Goal: Task Accomplishment & Management: Manage account settings

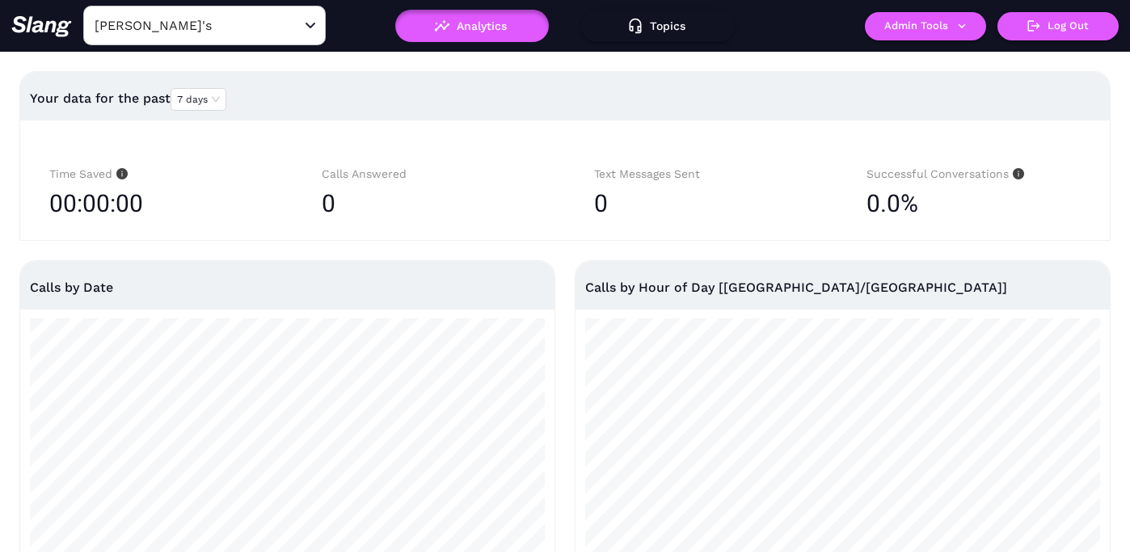
click at [232, 27] on input "[PERSON_NAME]'s" at bounding box center [180, 25] width 178 height 25
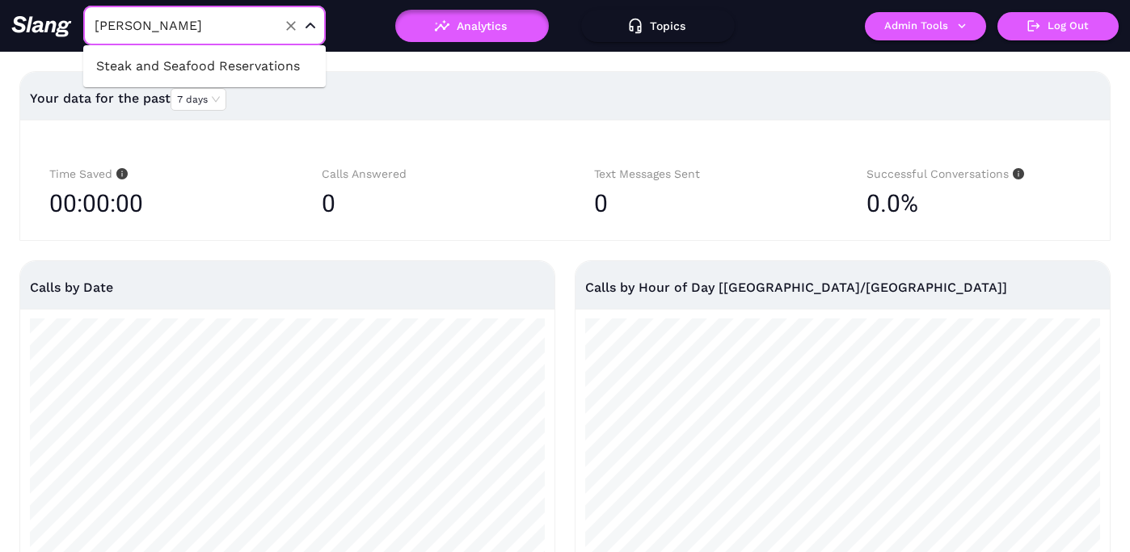
type input "reserv"
click at [273, 69] on li "Steak and Seafood Reservations" at bounding box center [204, 66] width 243 height 29
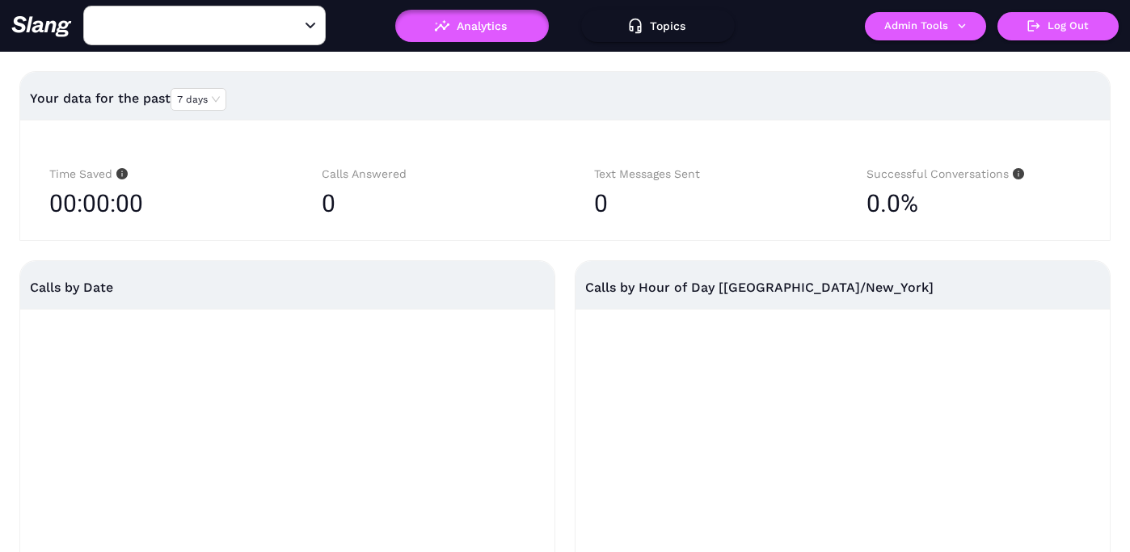
type input "Steak and Seafood Reservations"
click at [902, 34] on button "Admin Tools" at bounding box center [925, 26] width 121 height 28
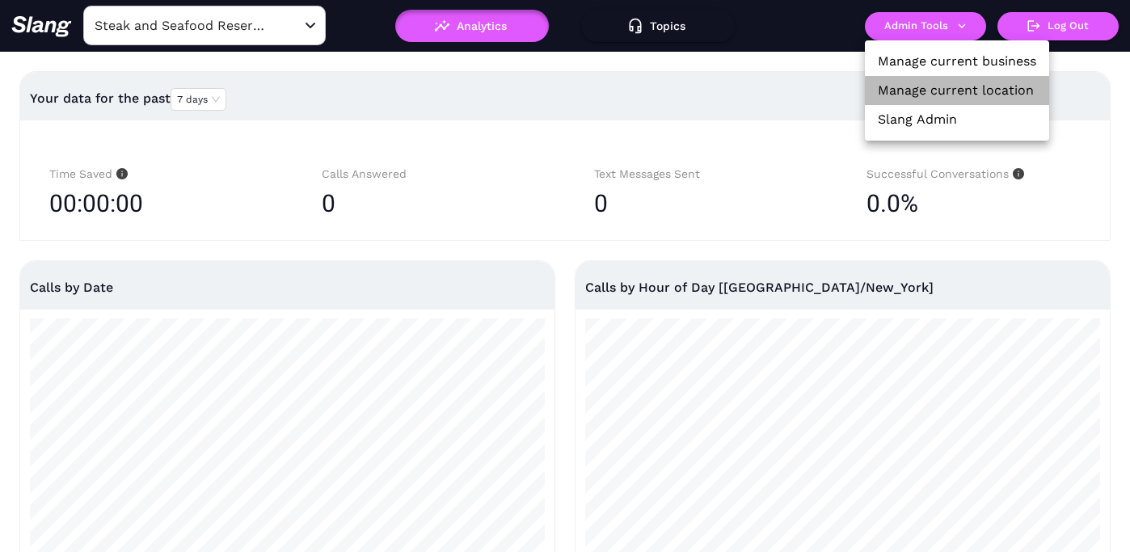
click at [902, 84] on link "Manage current location" at bounding box center [956, 90] width 156 height 19
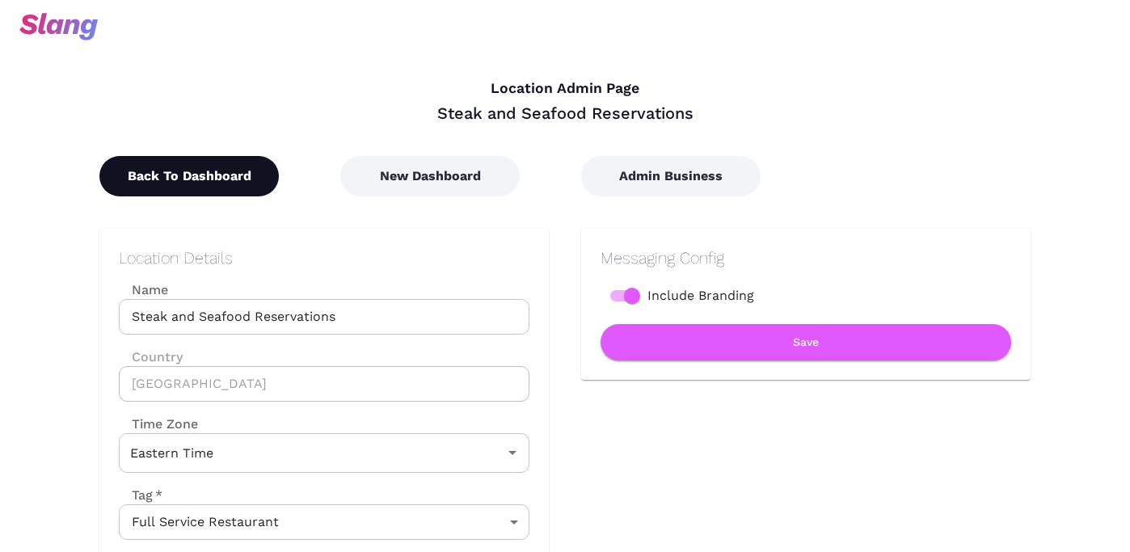
click at [202, 179] on button "Back To Dashboard" at bounding box center [189, 176] width 180 height 40
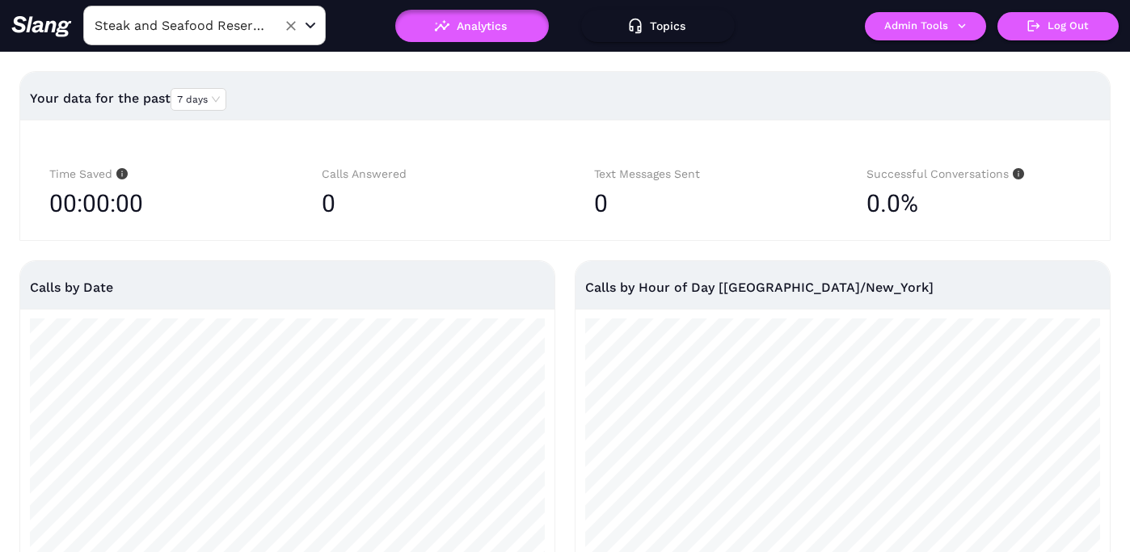
click at [248, 22] on input "Steak and Seafood Reservations" at bounding box center [180, 25] width 178 height 25
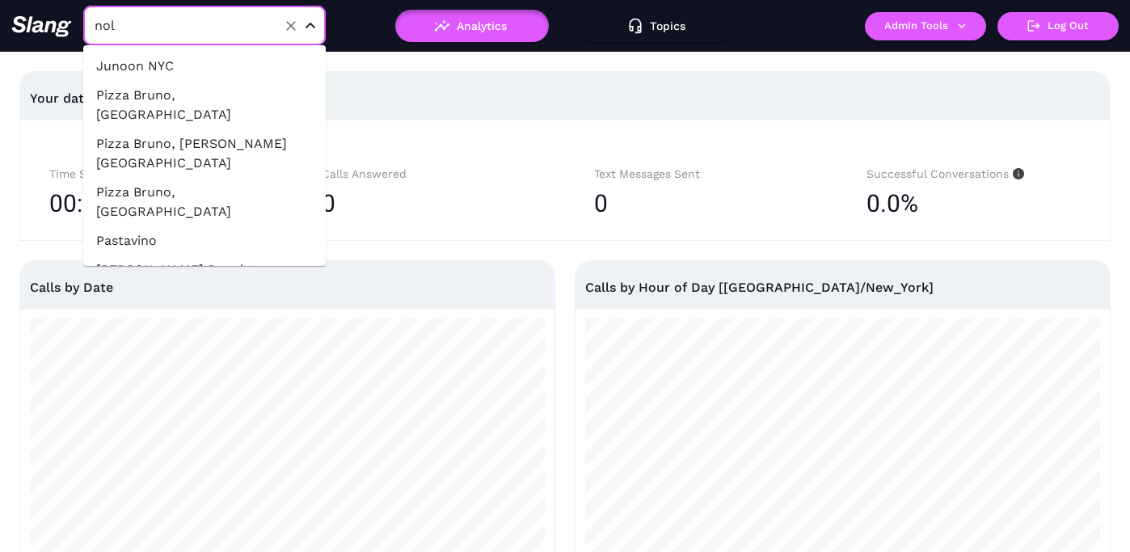
type input "noli"
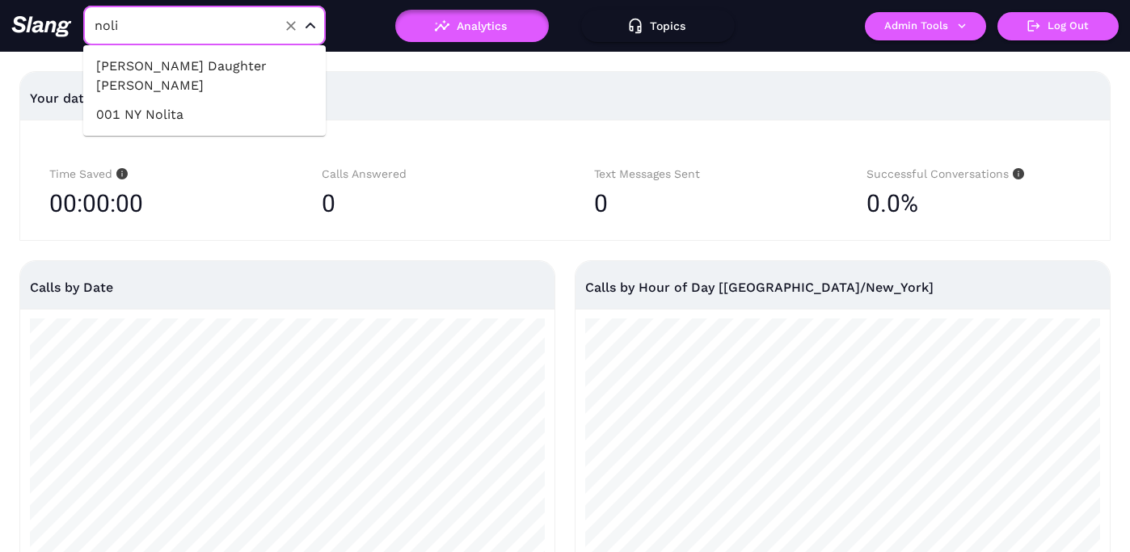
click at [249, 100] on li "001 NY Nolita" at bounding box center [204, 114] width 243 height 29
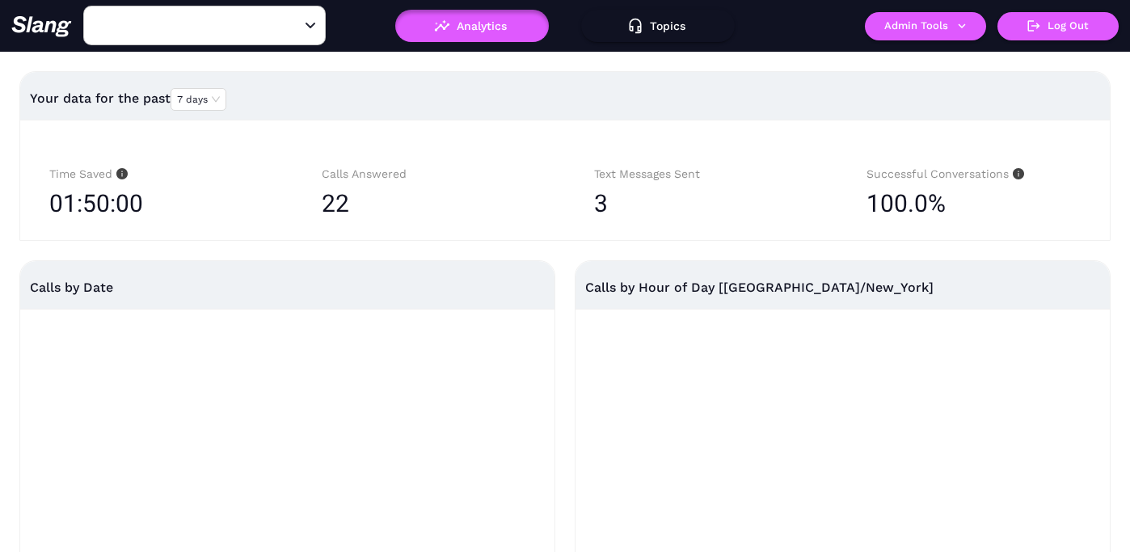
type input "001 NY Nolita"
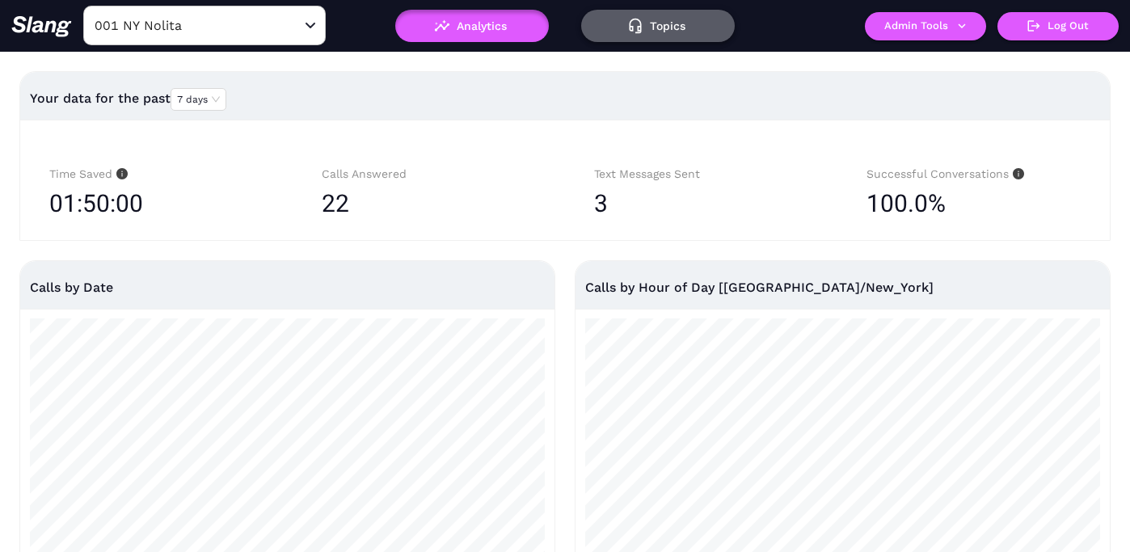
click at [657, 19] on button "Topics" at bounding box center [658, 26] width 154 height 32
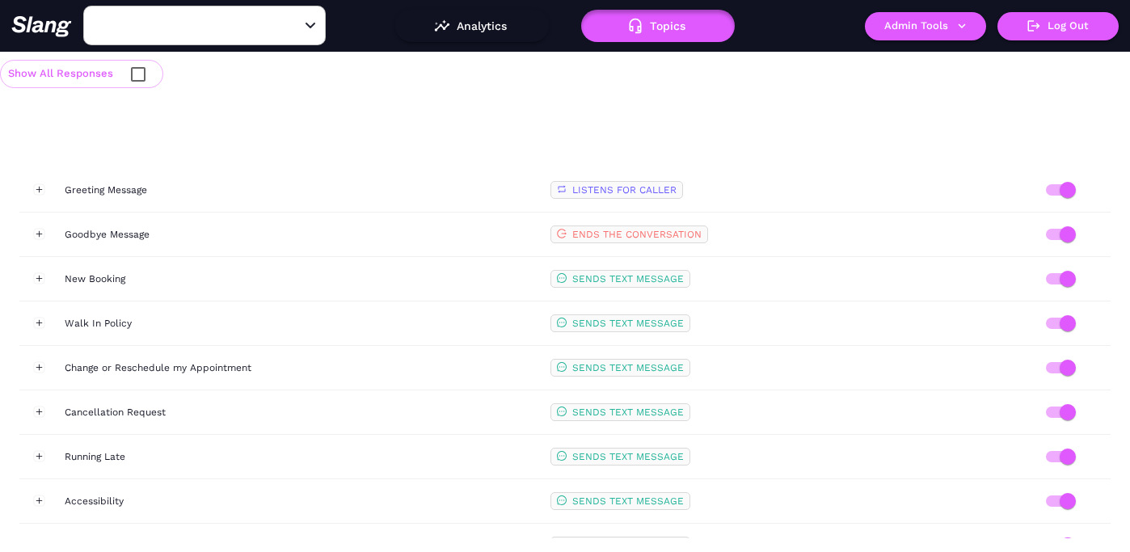
type input "001 NY Nolita"
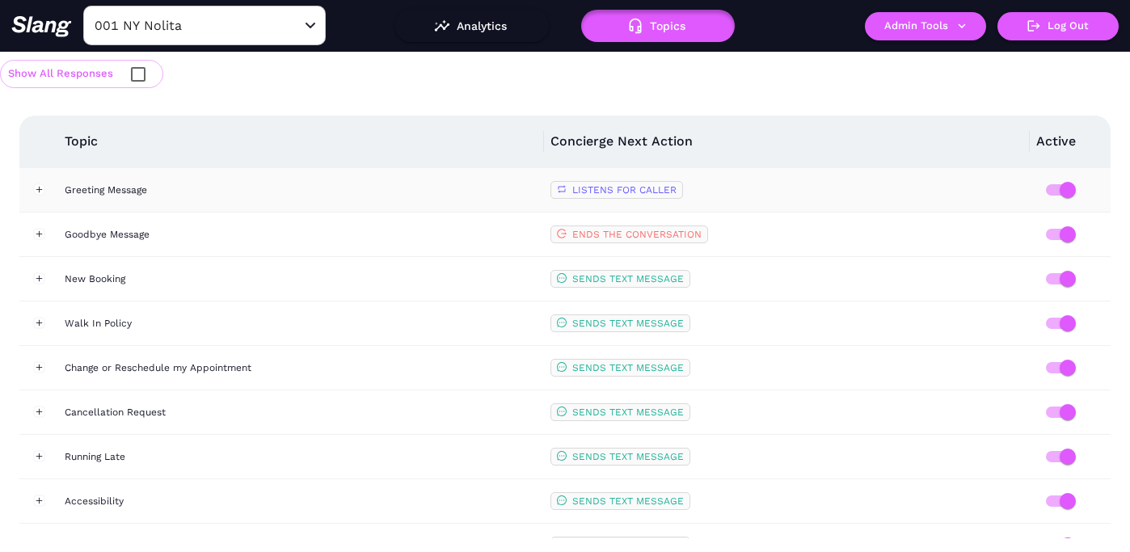
click at [141, 80] on input "checkbox" at bounding box center [138, 74] width 34 height 34
checkbox input "true"
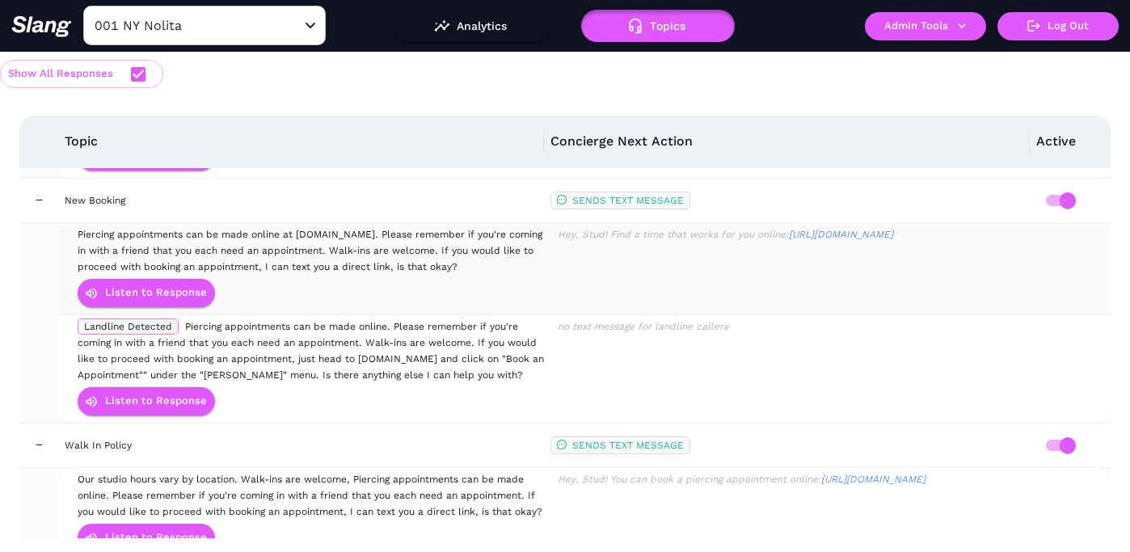
scroll to position [250, 0]
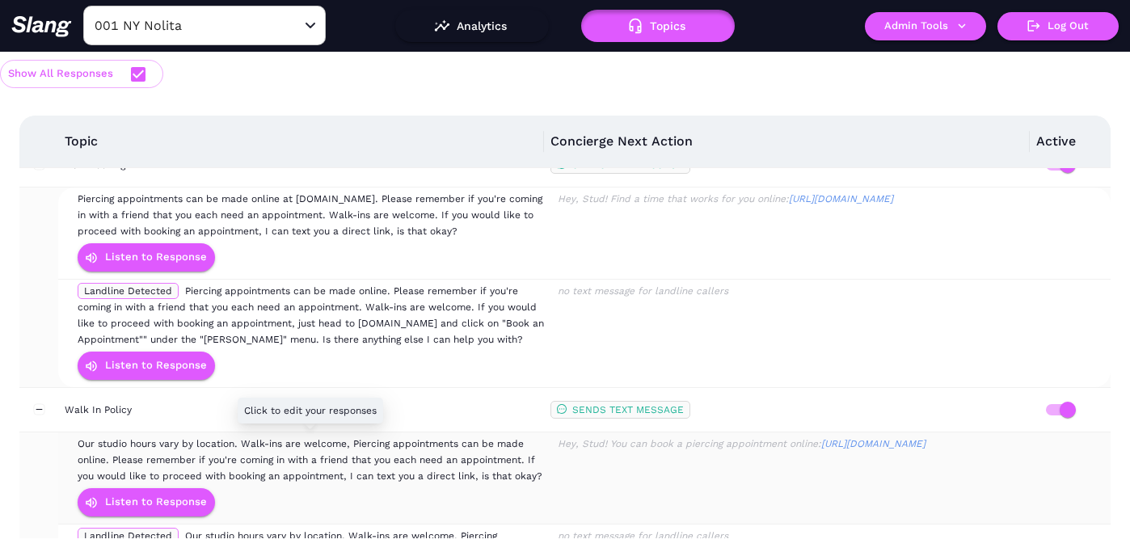
click at [290, 460] on span "Our studio hours vary by location. Walk-ins are welcome, Piercing appointments …" at bounding box center [310, 460] width 465 height 44
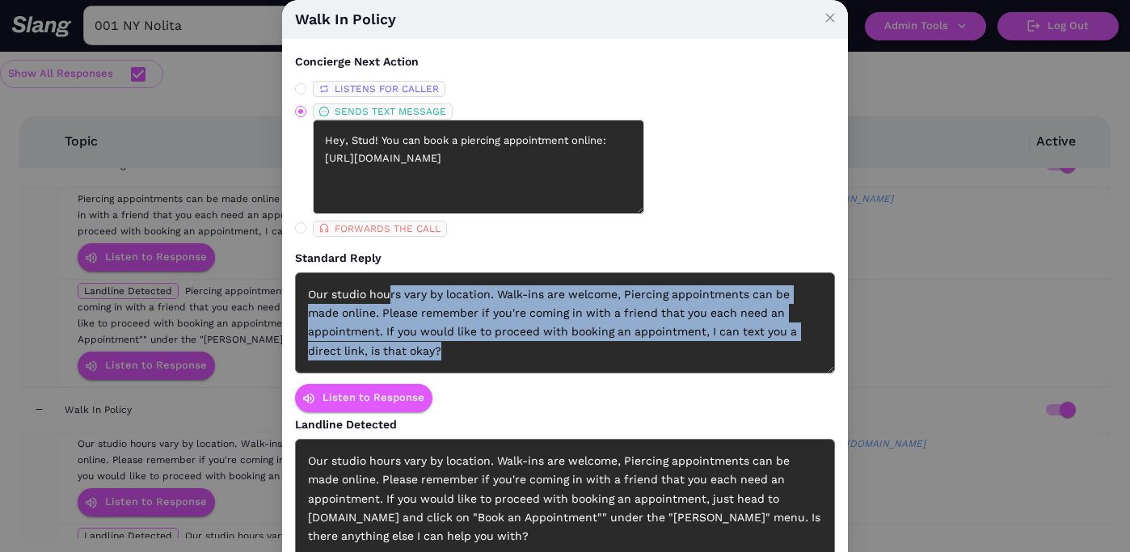
drag, startPoint x: 388, startPoint y: 289, endPoint x: 487, endPoint y: 365, distance: 125.0
click at [487, 365] on div "Our studio hours vary by location. Walk-ins are welcome, Piercing appointments …" at bounding box center [565, 322] width 540 height 101
click at [563, 334] on div "Our studio hours vary by location. Walk-ins are welcome, Piercing appointments …" at bounding box center [565, 322] width 540 height 101
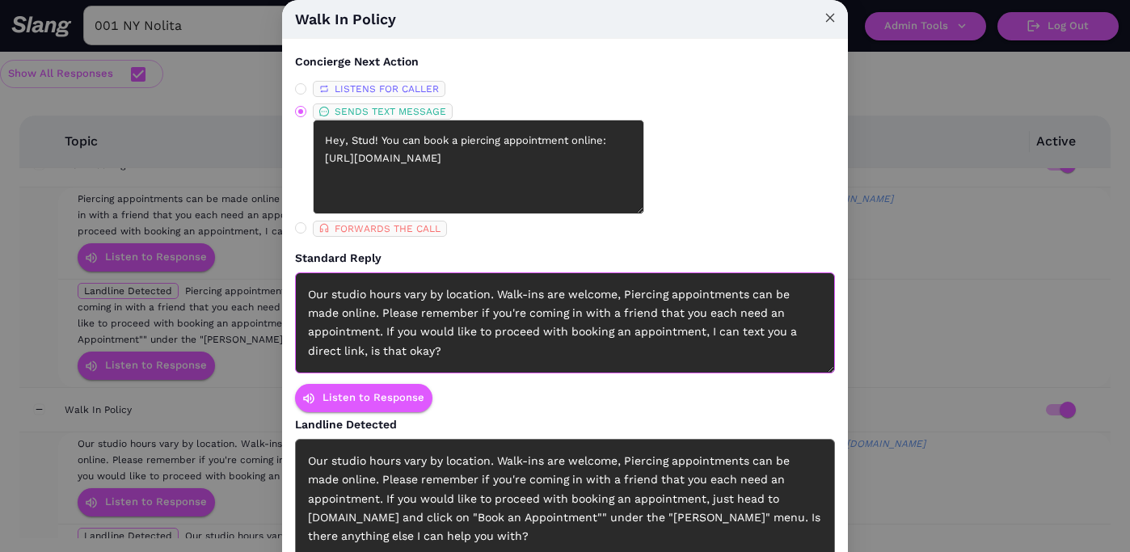
drag, startPoint x: 831, startPoint y: 12, endPoint x: 847, endPoint y: 2, distance: 18.2
click at [831, 12] on icon "close" at bounding box center [830, 17] width 11 height 11
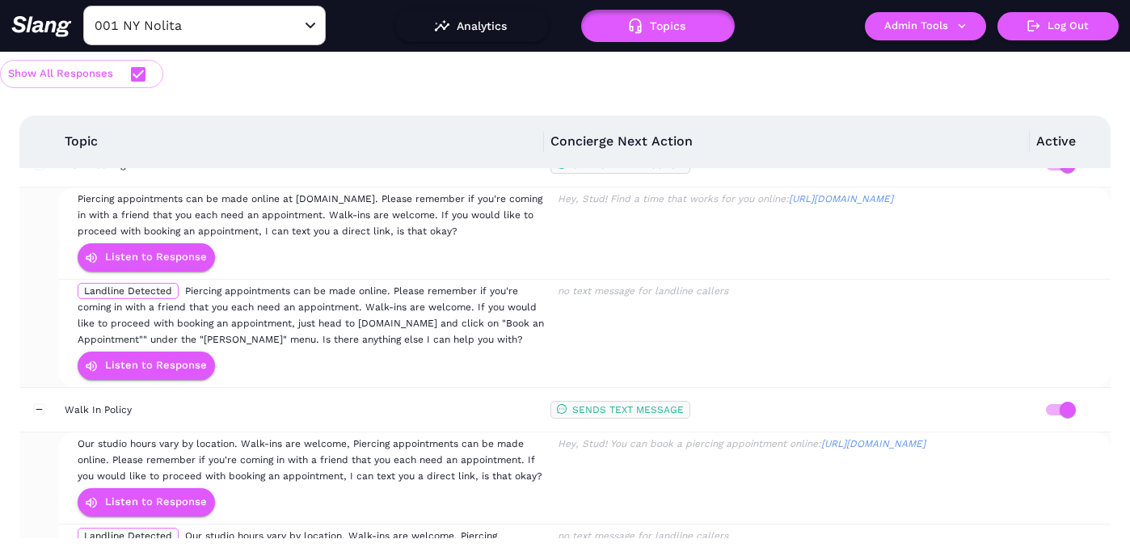
drag, startPoint x: 68, startPoint y: 143, endPoint x: 101, endPoint y: 143, distance: 33.2
click at [101, 143] on th "Topic" at bounding box center [301, 142] width 486 height 53
drag, startPoint x: 101, startPoint y: 143, endPoint x: 57, endPoint y: 144, distance: 44.5
click at [57, 144] on tr "Topic Concierge Next Action Active" at bounding box center [565, 142] width 1092 height 53
click at [138, 205] on div "Piercing appointments can be made online at [DOMAIN_NAME]. Please remember if y…" at bounding box center [313, 215] width 471 height 49
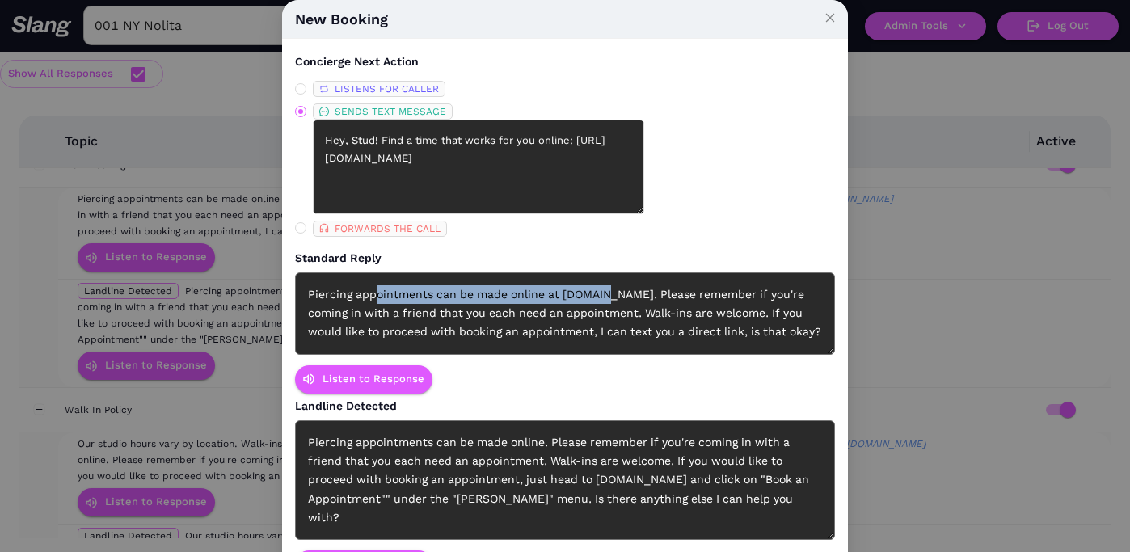
drag, startPoint x: 373, startPoint y: 301, endPoint x: 607, endPoint y: 298, distance: 234.5
click at [607, 298] on div "Piercing appointments can be made online at [DOMAIN_NAME]. Please remember if y…" at bounding box center [565, 313] width 540 height 82
click at [827, 23] on span "Close" at bounding box center [831, 18] width 36 height 36
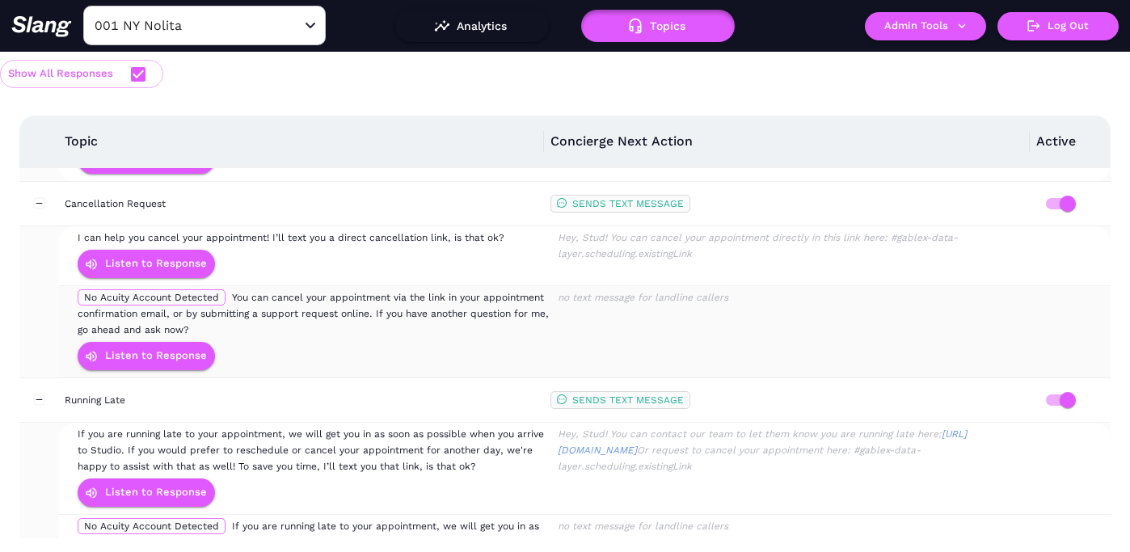
scroll to position [1013, 0]
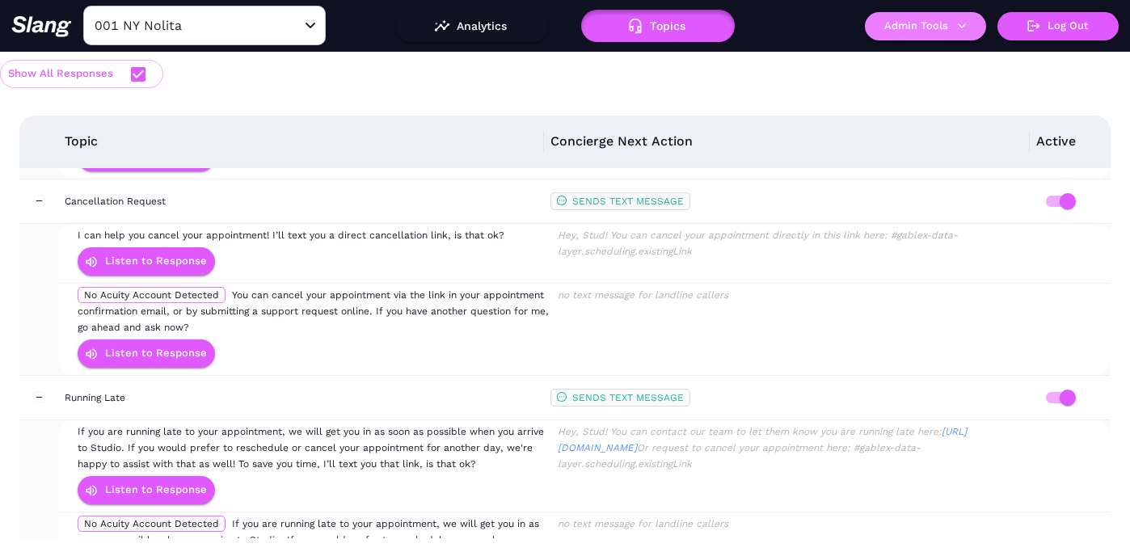
click at [910, 27] on button "Admin Tools" at bounding box center [925, 26] width 121 height 28
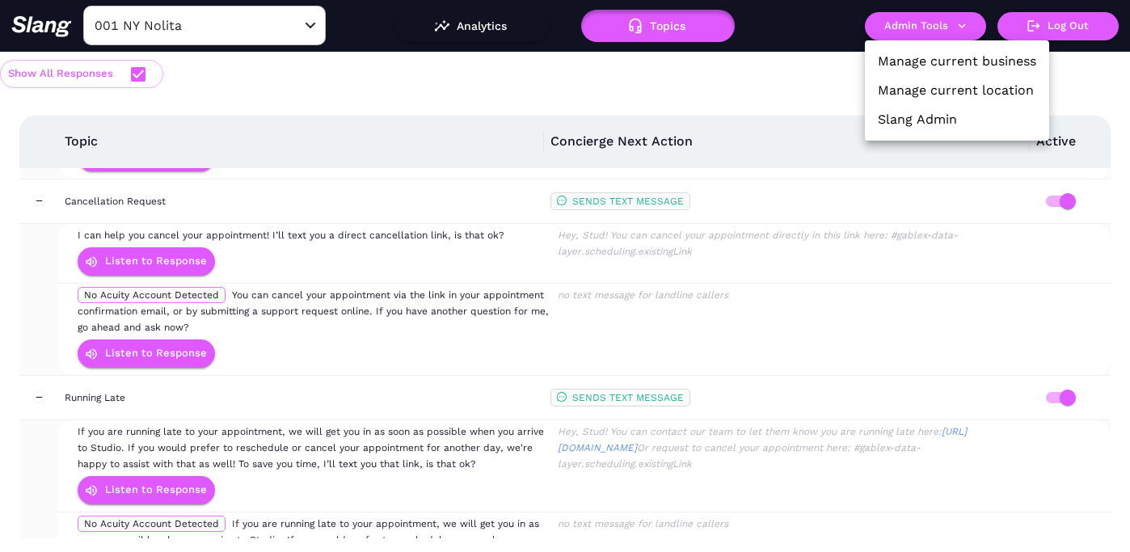
click at [906, 93] on link "Manage current location" at bounding box center [956, 90] width 156 height 19
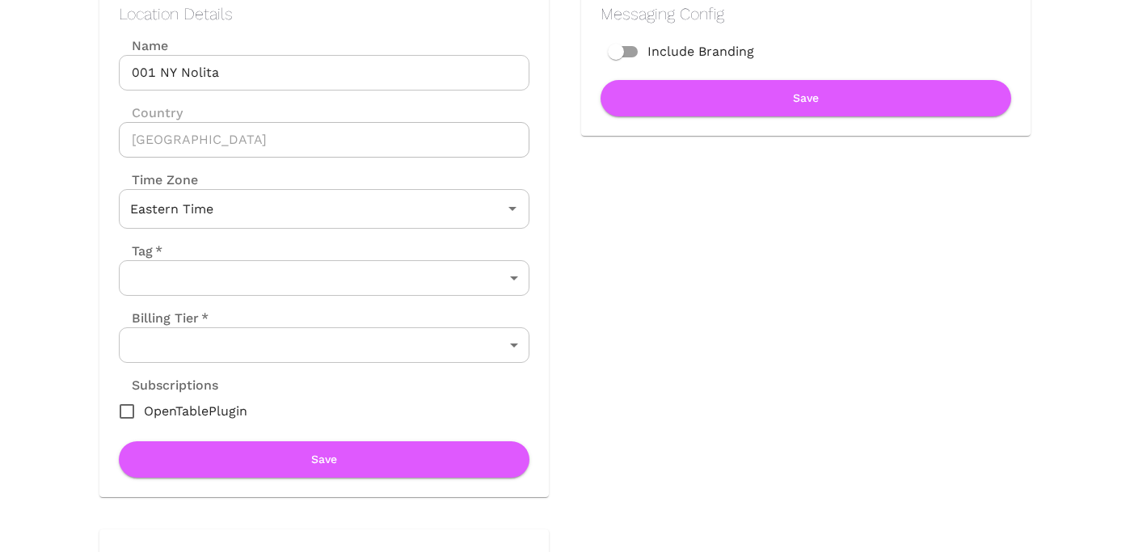
scroll to position [306, 0]
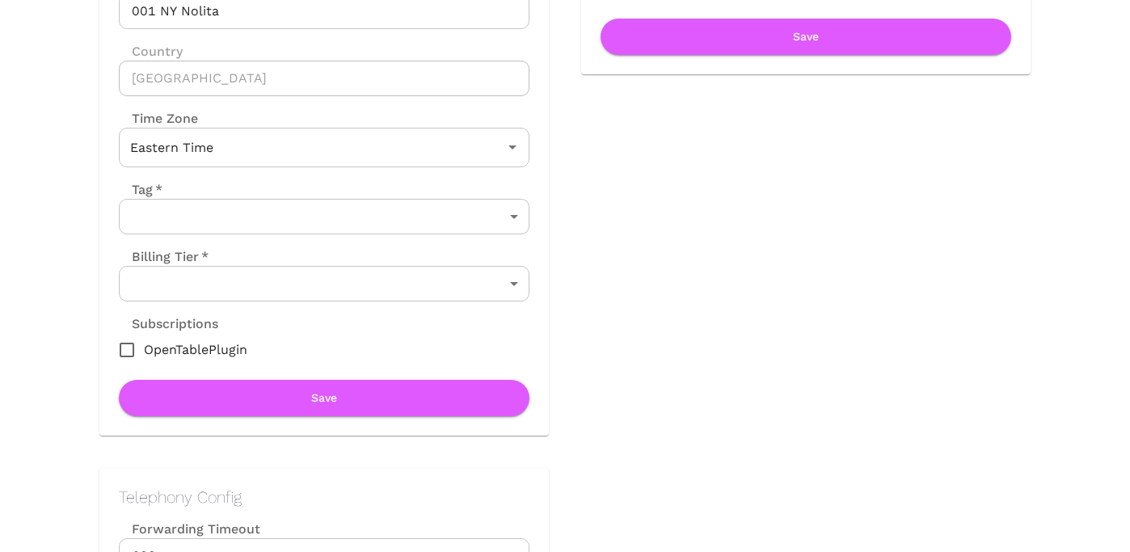
drag, startPoint x: 133, startPoint y: 255, endPoint x: 205, endPoint y: 254, distance: 72.0
click at [205, 254] on label "Billing Tier   *" at bounding box center [164, 256] width 90 height 19
drag, startPoint x: 205, startPoint y: 254, endPoint x: 137, endPoint y: 254, distance: 67.1
click at [137, 254] on label "Billing Tier   *" at bounding box center [164, 256] width 90 height 19
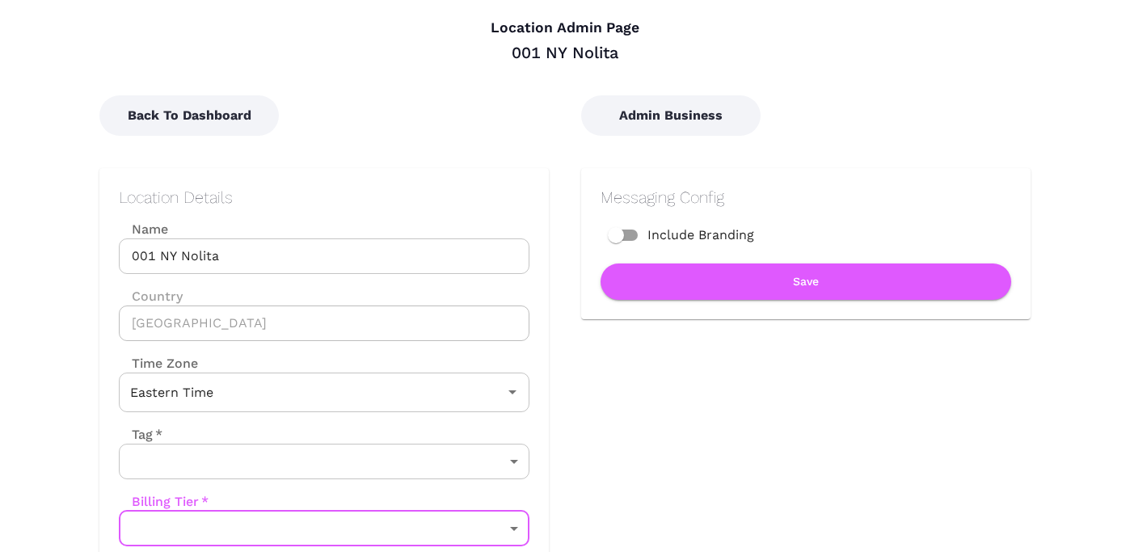
scroll to position [49, 0]
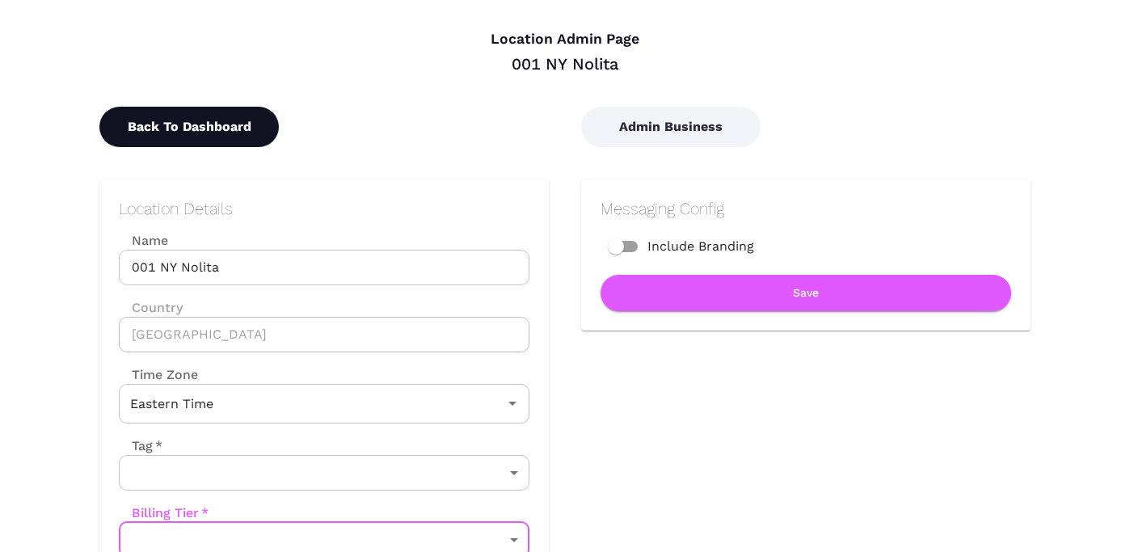
click at [244, 119] on button "Back To Dashboard" at bounding box center [189, 127] width 180 height 40
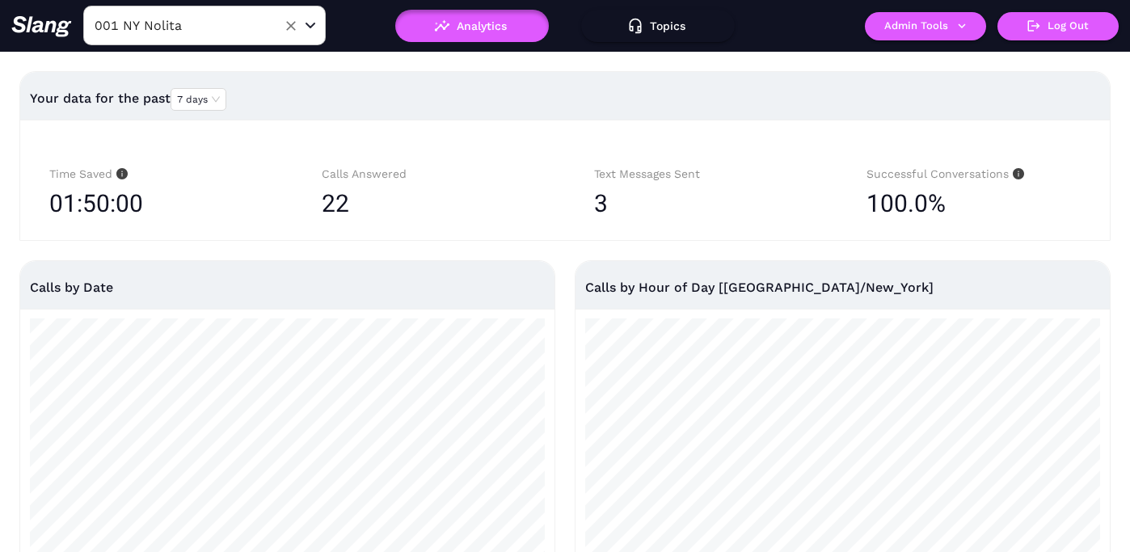
click at [201, 27] on input "001 NY Nolita" at bounding box center [180, 25] width 178 height 25
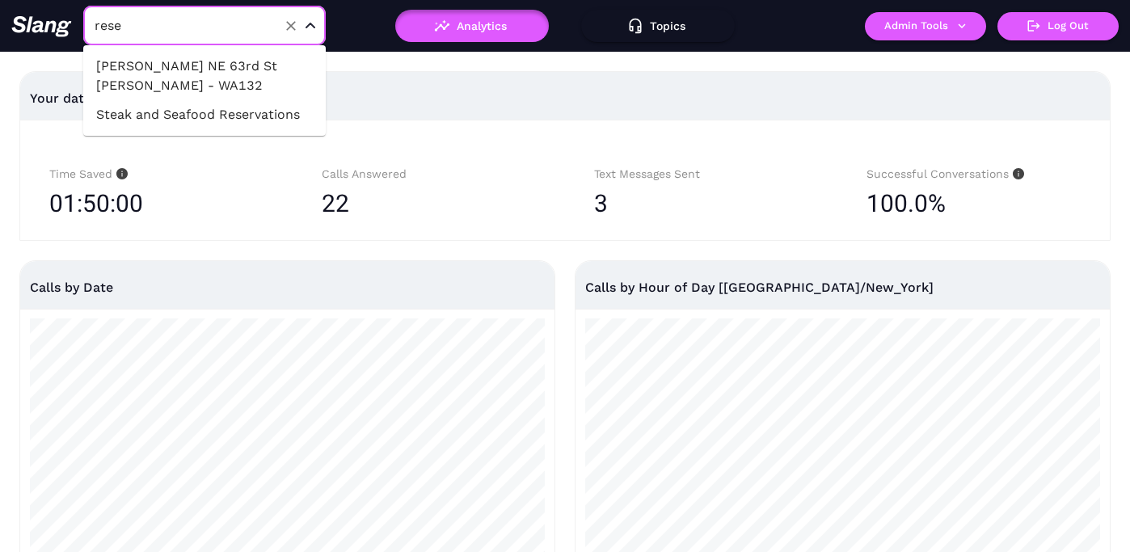
type input "[PERSON_NAME]"
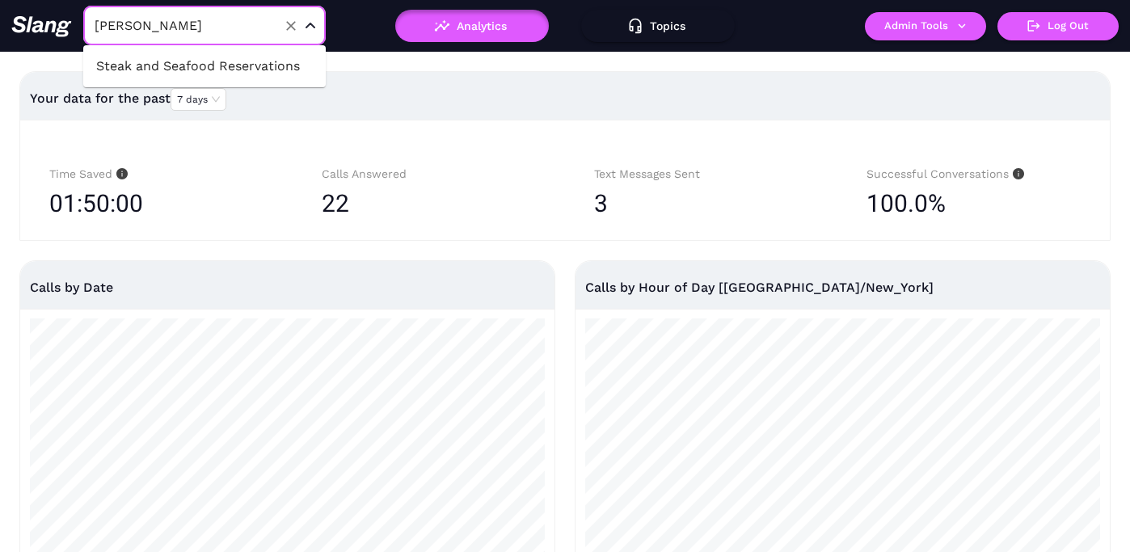
click at [239, 74] on li "Steak and Seafood Reservations" at bounding box center [204, 66] width 243 height 29
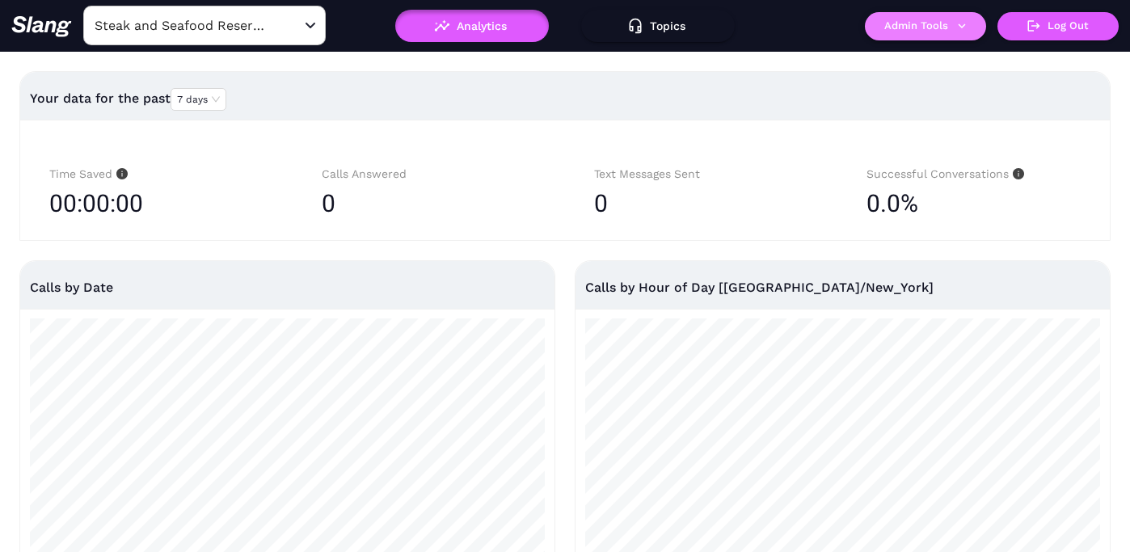
click at [902, 33] on button "Admin Tools" at bounding box center [925, 26] width 121 height 28
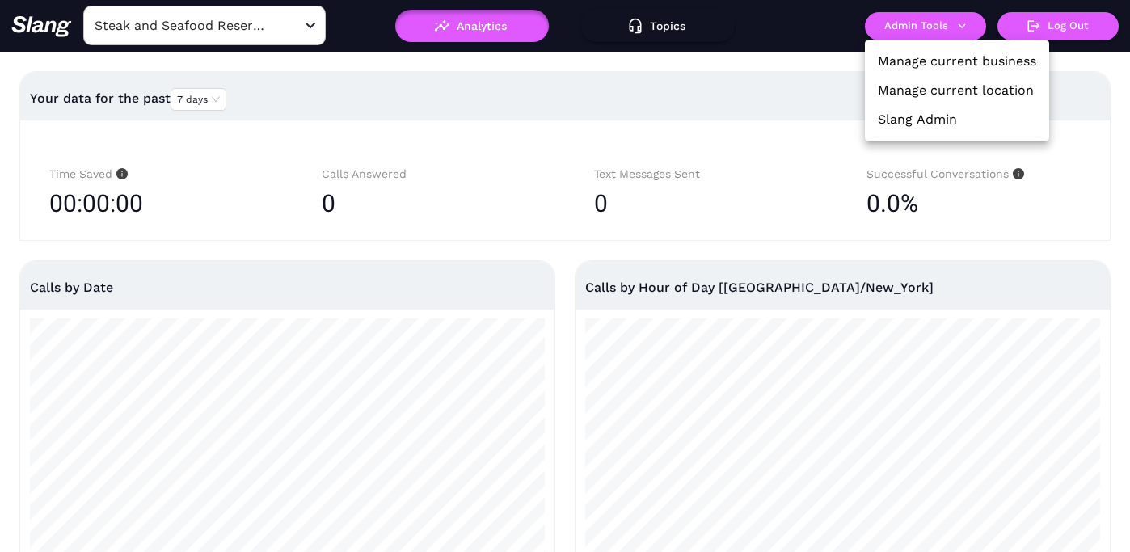
click at [903, 87] on link "Manage current location" at bounding box center [956, 90] width 156 height 19
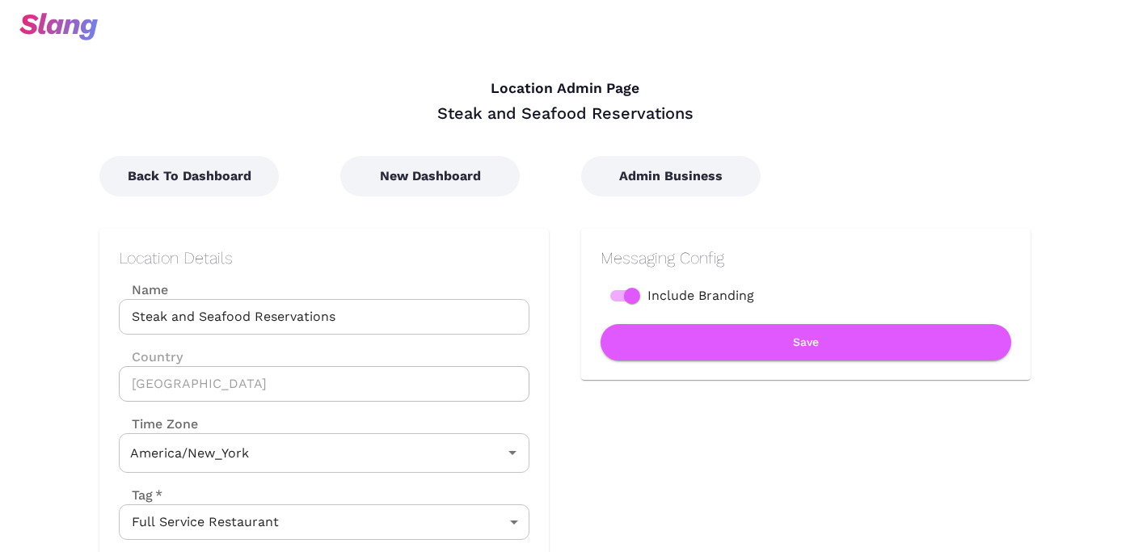
type input "Eastern Time"
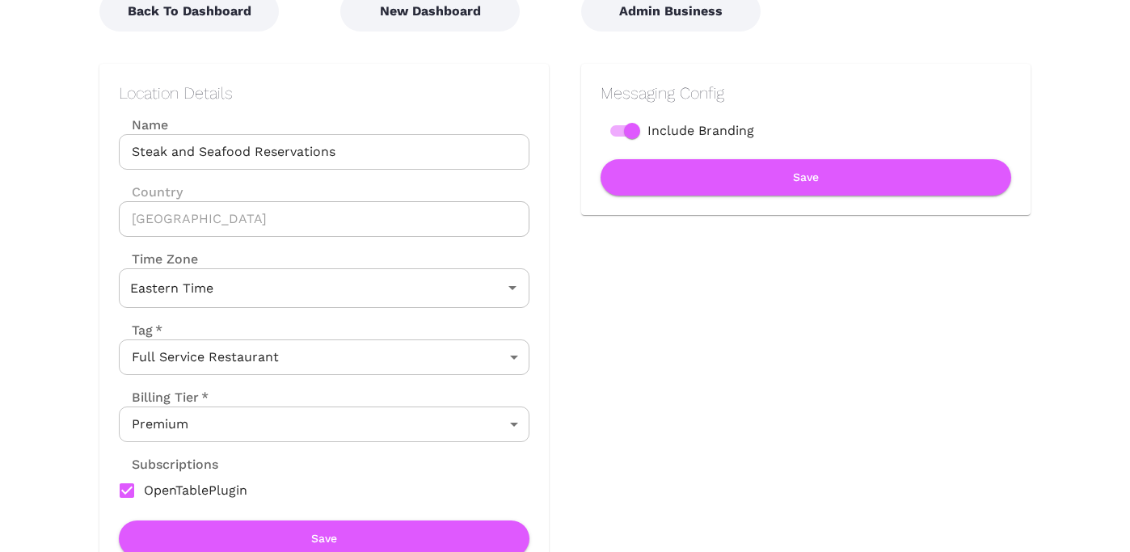
scroll to position [170, 0]
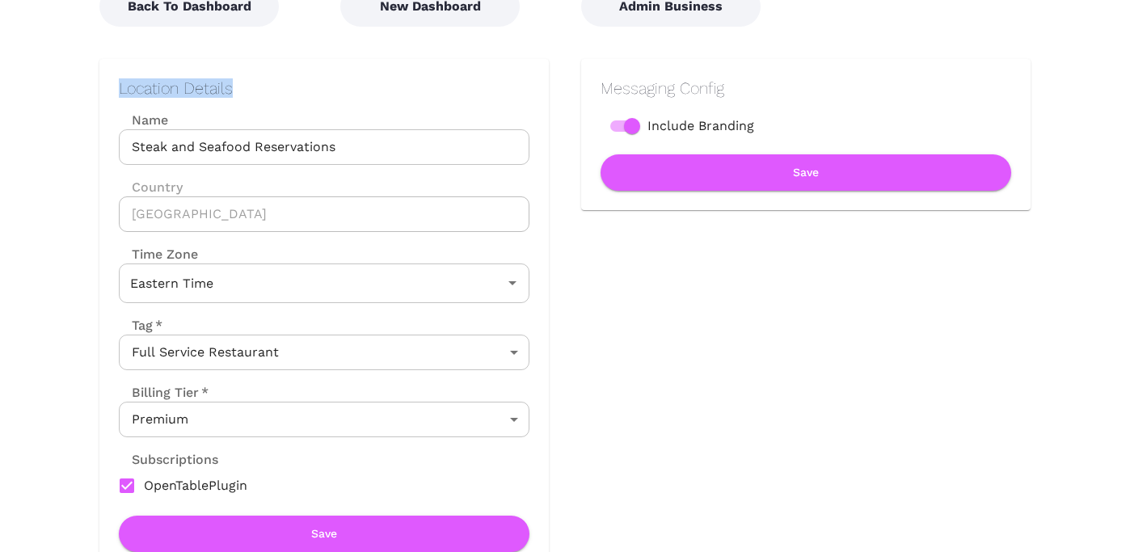
drag, startPoint x: 119, startPoint y: 90, endPoint x: 238, endPoint y: 90, distance: 118.9
click at [238, 90] on h2 "Location Details" at bounding box center [324, 87] width 411 height 19
click at [315, 74] on div "Location Details Name Steak and Seafood Reservations Name Country [GEOGRAPHIC_D…" at bounding box center [324, 315] width 450 height 513
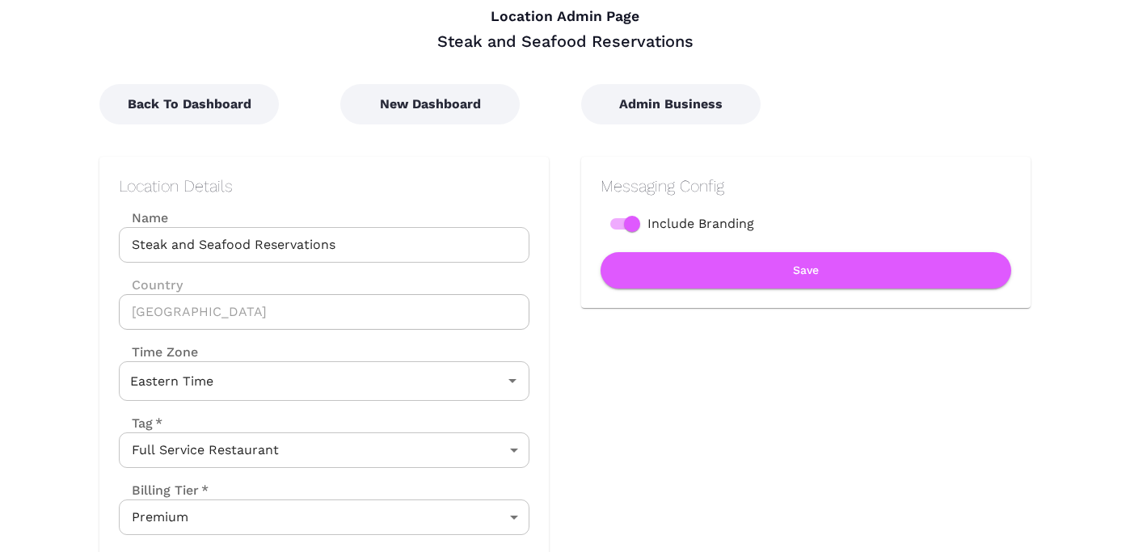
scroll to position [19, 0]
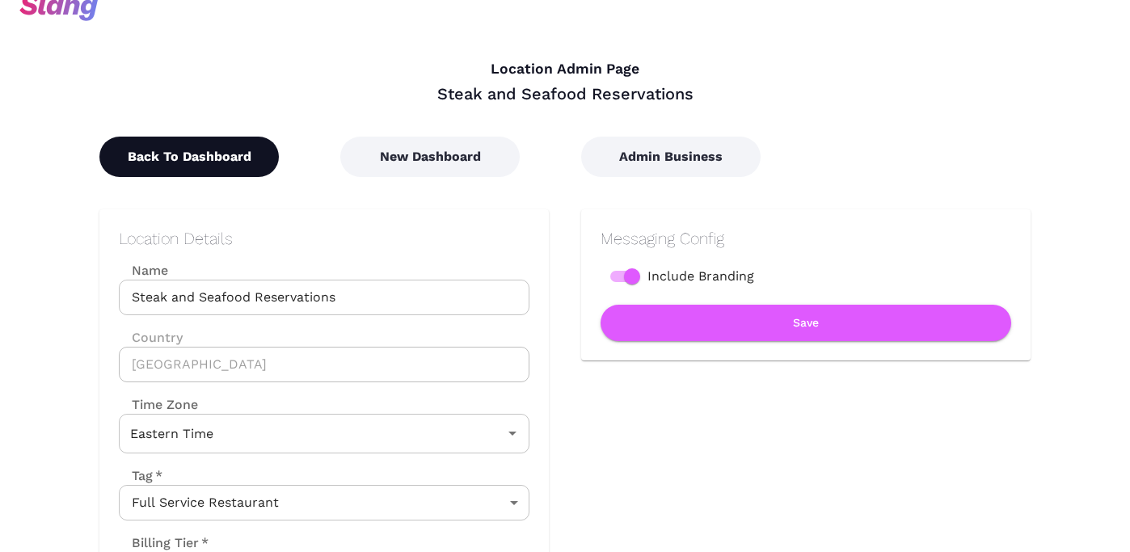
click at [210, 150] on button "Back To Dashboard" at bounding box center [189, 157] width 180 height 40
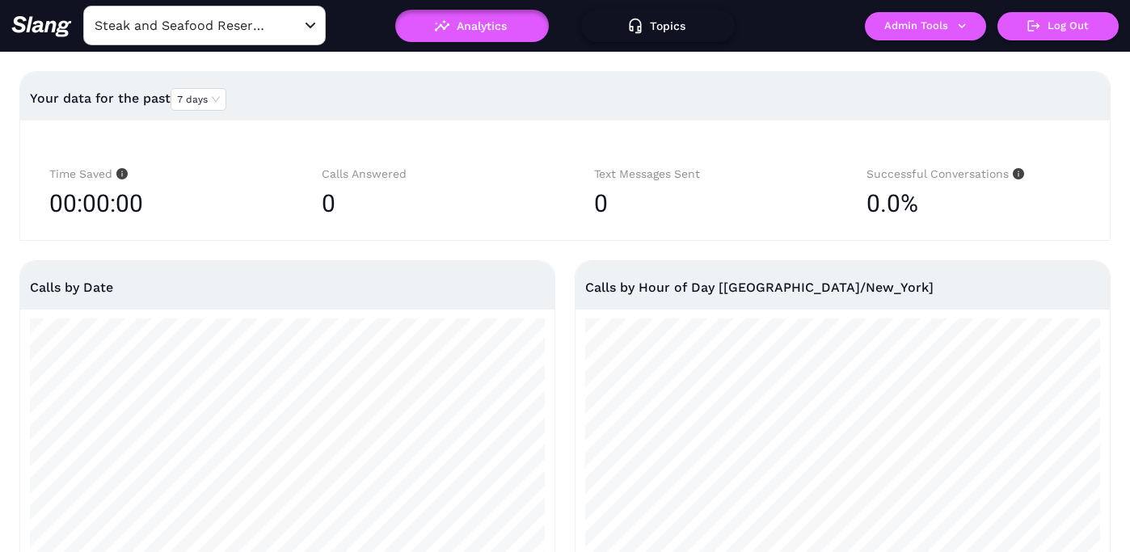
click at [654, 25] on button "Topics" at bounding box center [658, 26] width 154 height 32
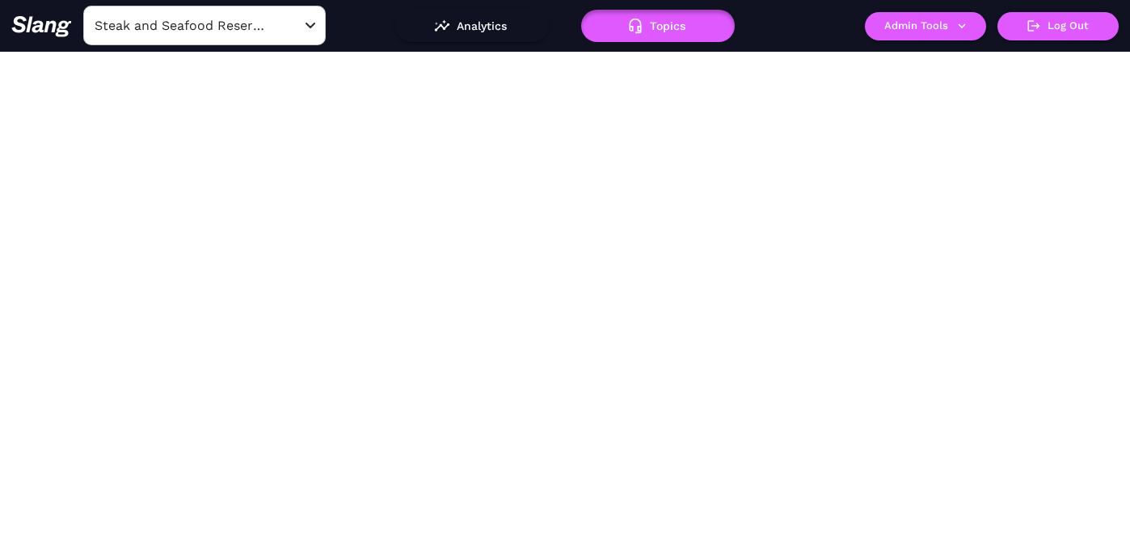
click at [394, 101] on body "Steak and Seafood Reservations ​ Analytics Topics ! Admin Tools Log Out" at bounding box center [565, 276] width 1130 height 552
click at [267, 29] on input "Steak and Seafood Reservations" at bounding box center [180, 25] width 178 height 25
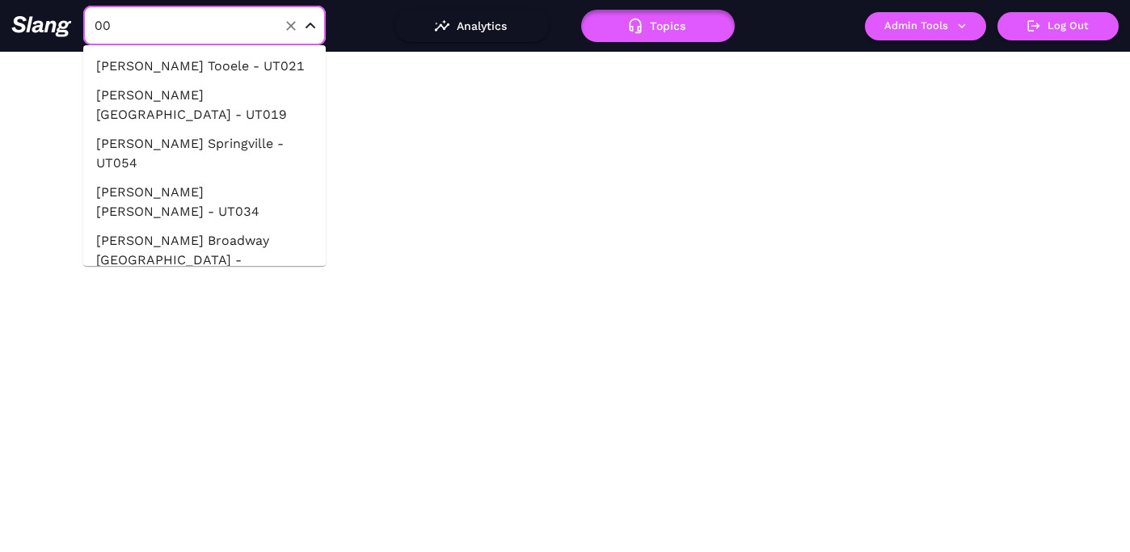
type input "001"
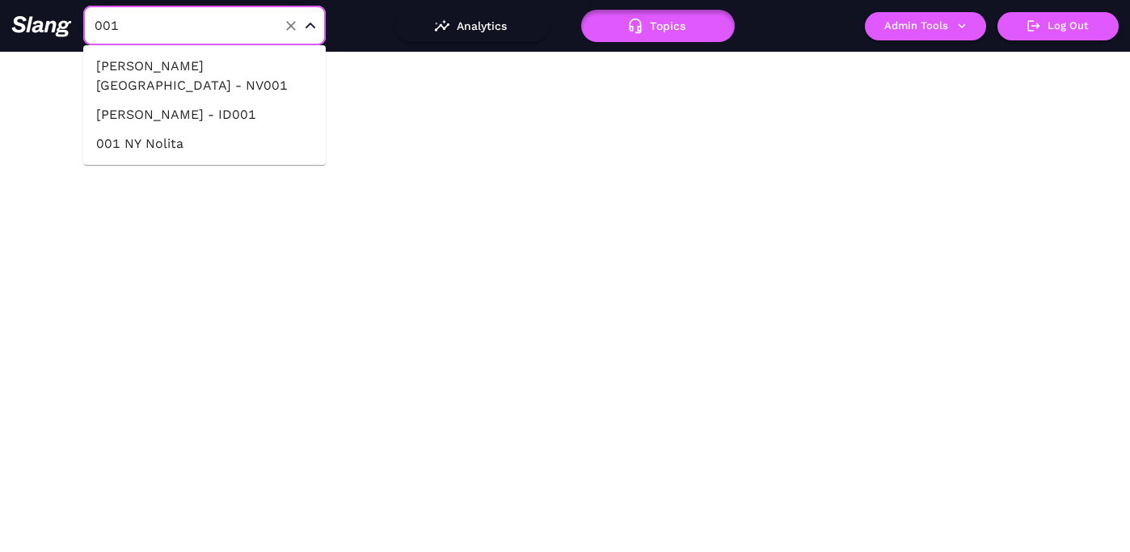
click at [235, 145] on li "001 NY Nolita" at bounding box center [204, 143] width 243 height 29
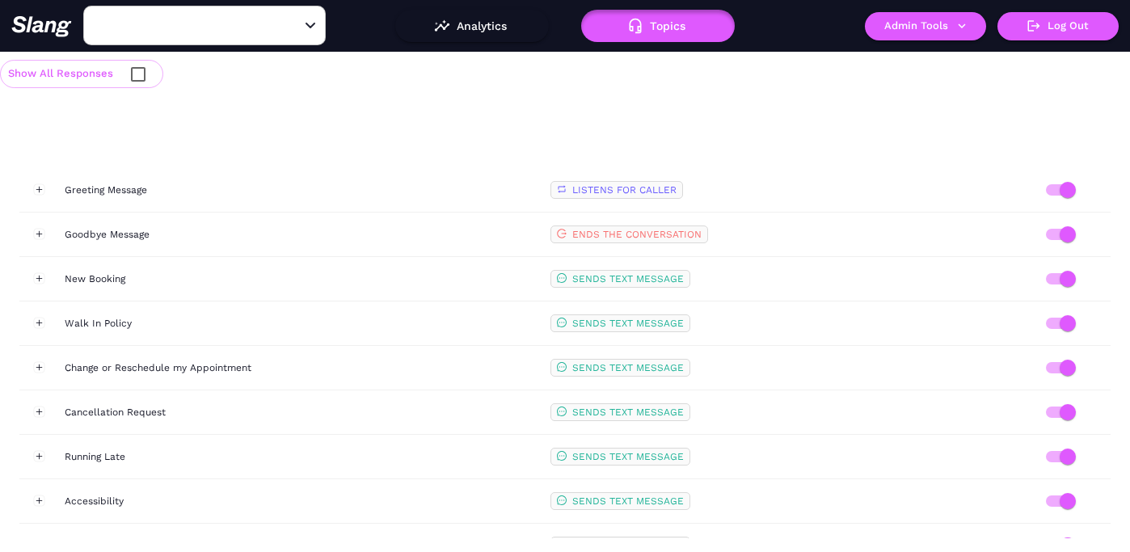
type input "001 NY Nolita"
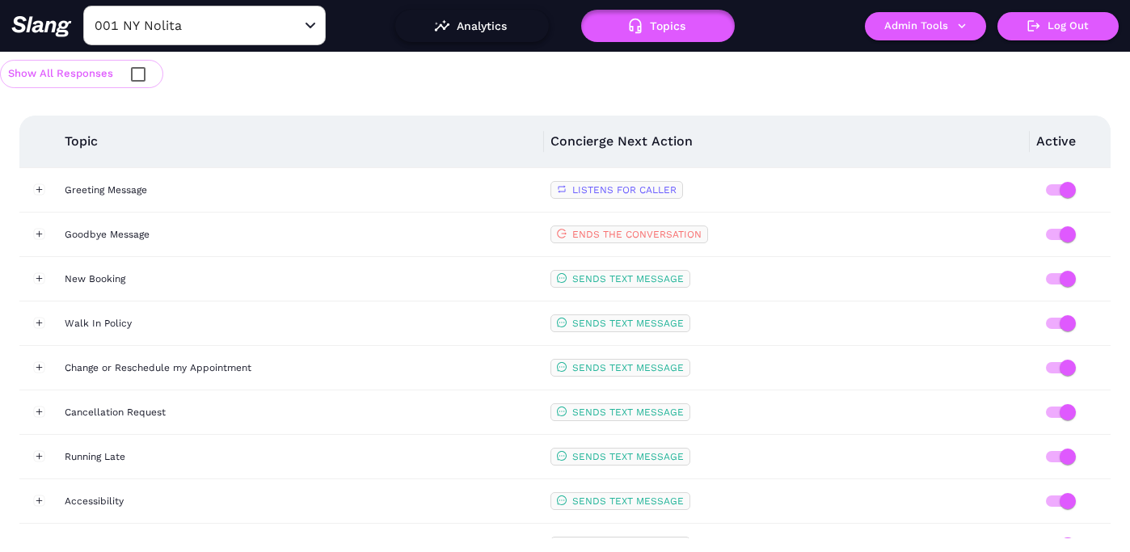
click at [463, 27] on button "Analytics" at bounding box center [472, 26] width 154 height 32
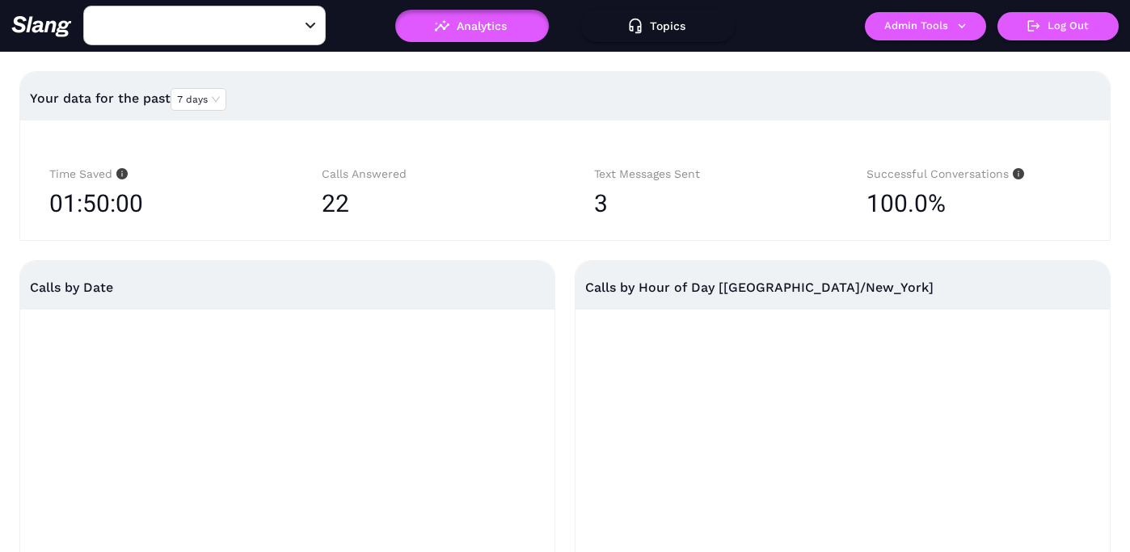
type input "001 NY Nolita"
click at [234, 15] on input "001 NY Nolita" at bounding box center [180, 25] width 178 height 25
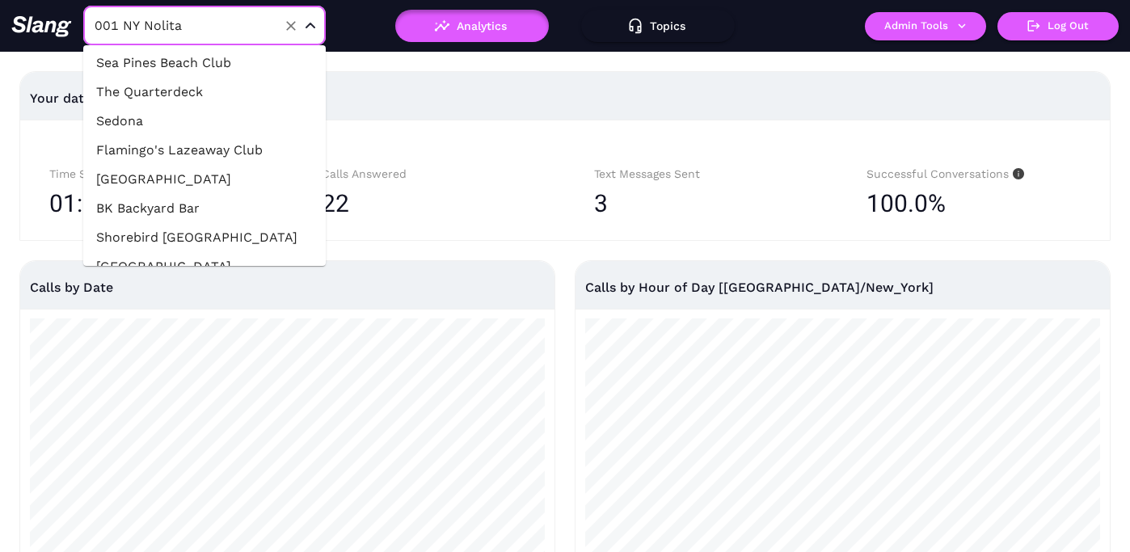
scroll to position [41076, 0]
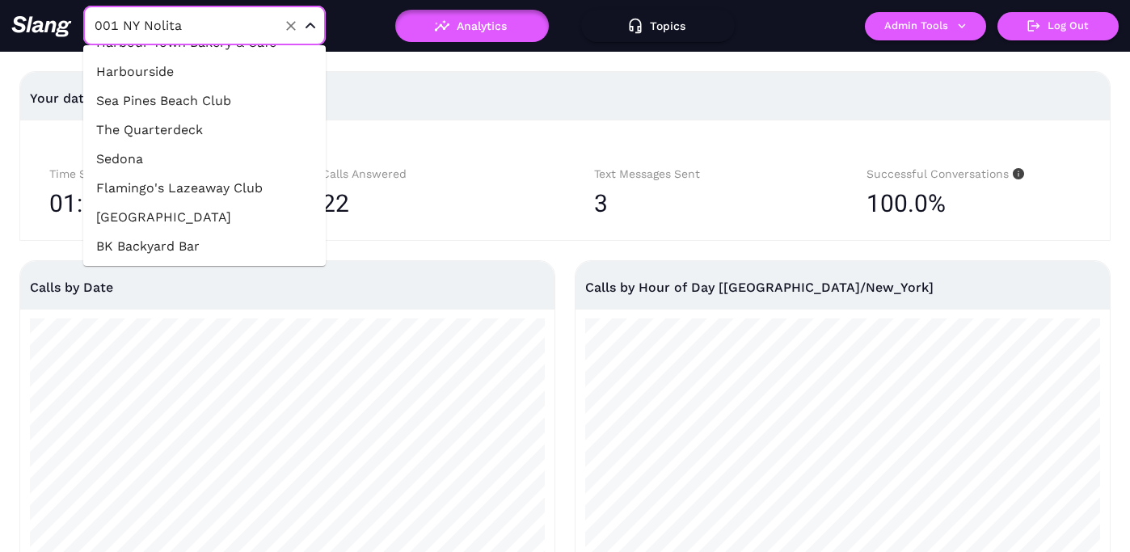
click at [478, 108] on div "Your data for the past 7 days" at bounding box center [565, 98] width 1071 height 39
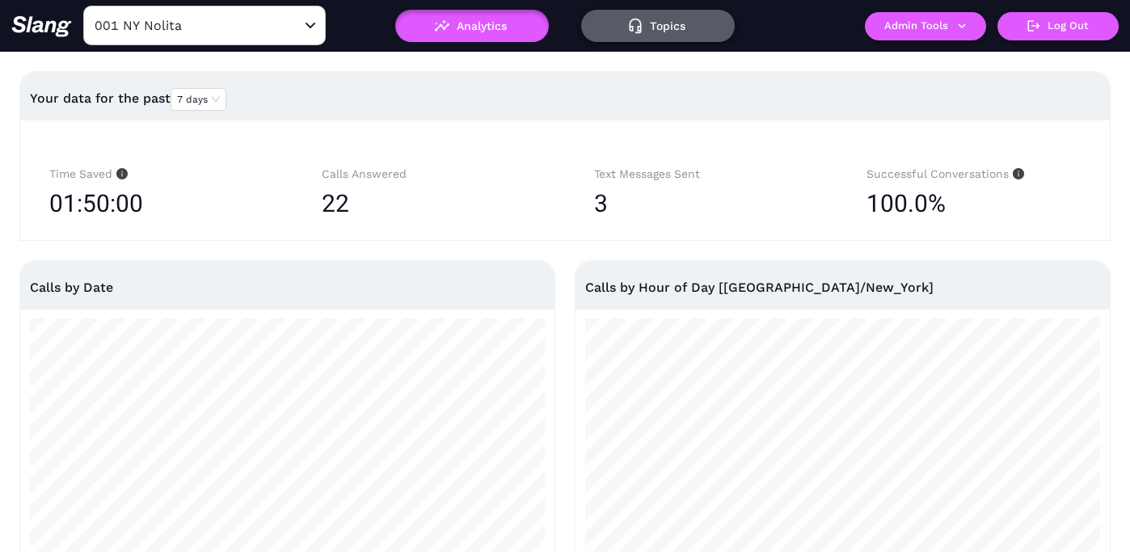
click at [671, 32] on button "Topics" at bounding box center [658, 26] width 154 height 32
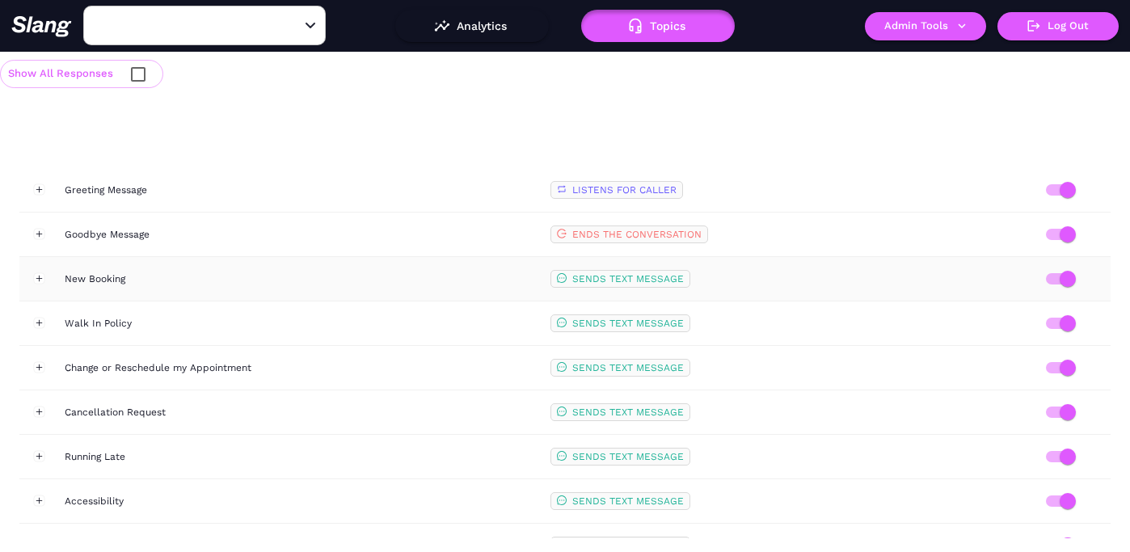
type input "001 NY Nolita"
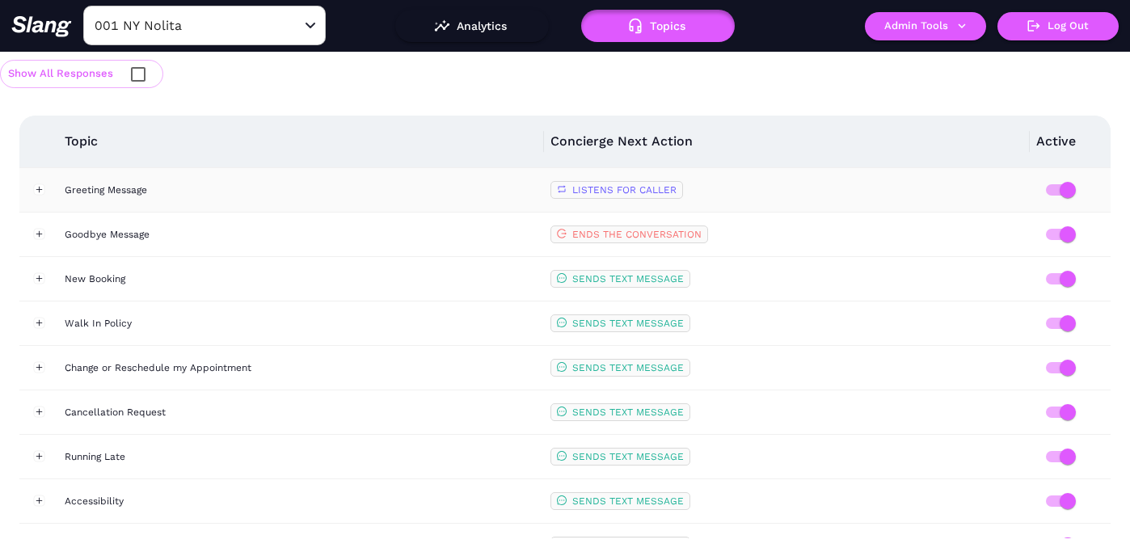
click at [296, 176] on td "Greeting Message" at bounding box center [301, 190] width 486 height 44
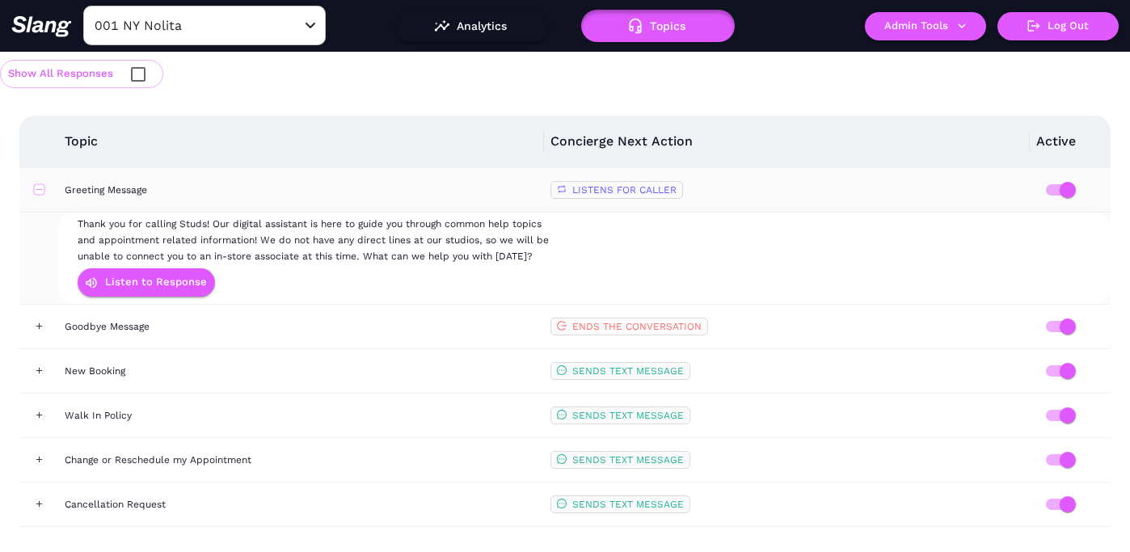
click at [42, 188] on button "Collapse row" at bounding box center [38, 189] width 11 height 11
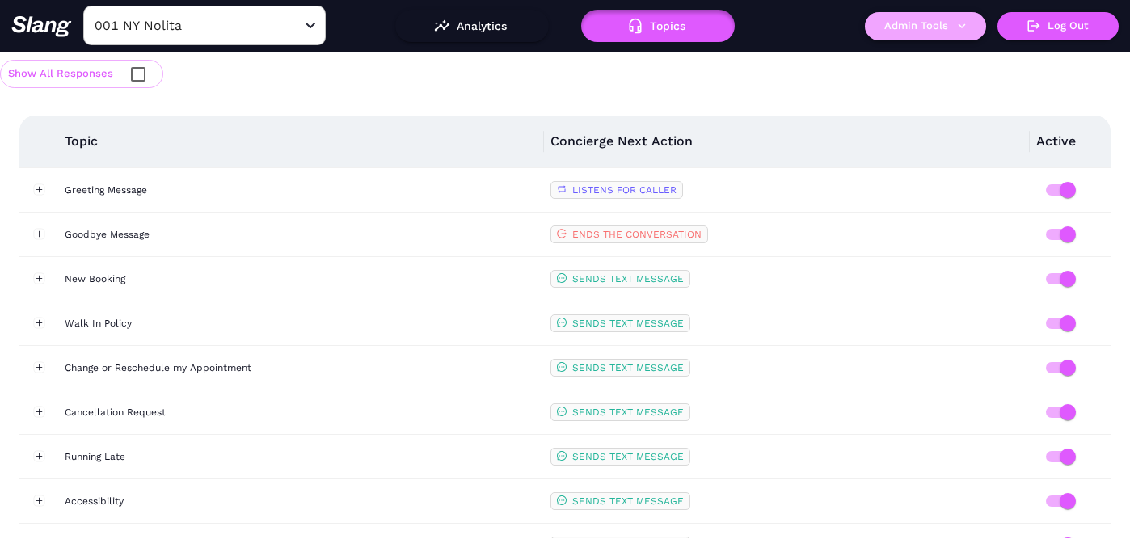
click at [927, 23] on button "Admin Tools" at bounding box center [925, 26] width 121 height 28
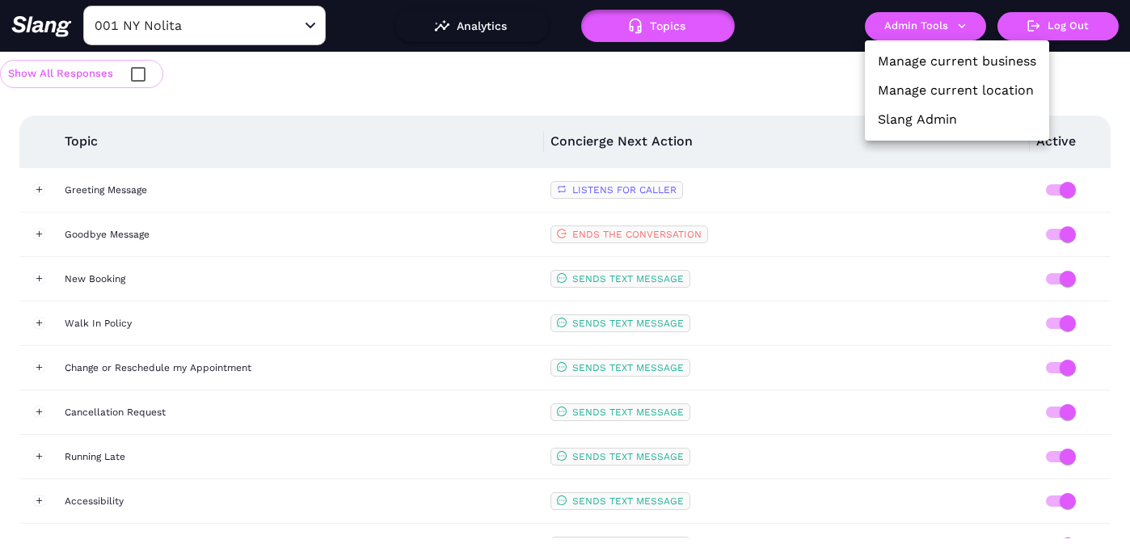
click at [930, 87] on link "Manage current location" at bounding box center [956, 90] width 156 height 19
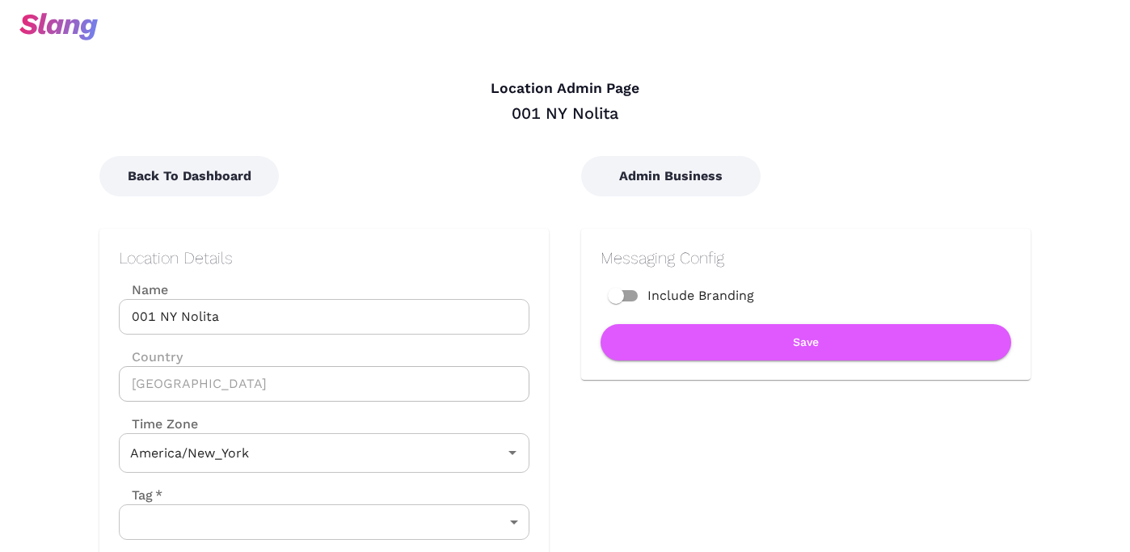
type input "Eastern Time"
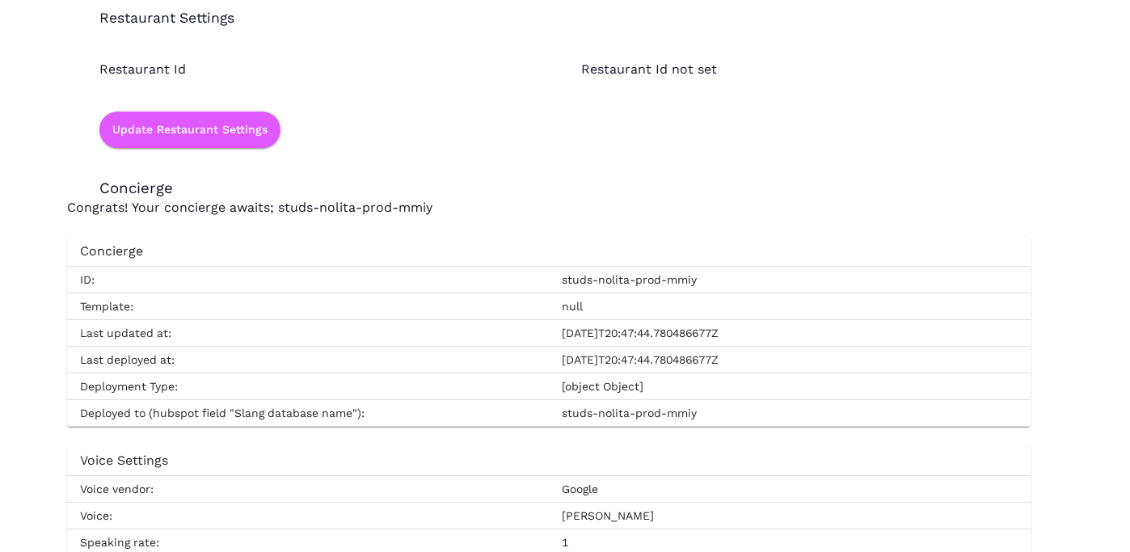
scroll to position [2535, 0]
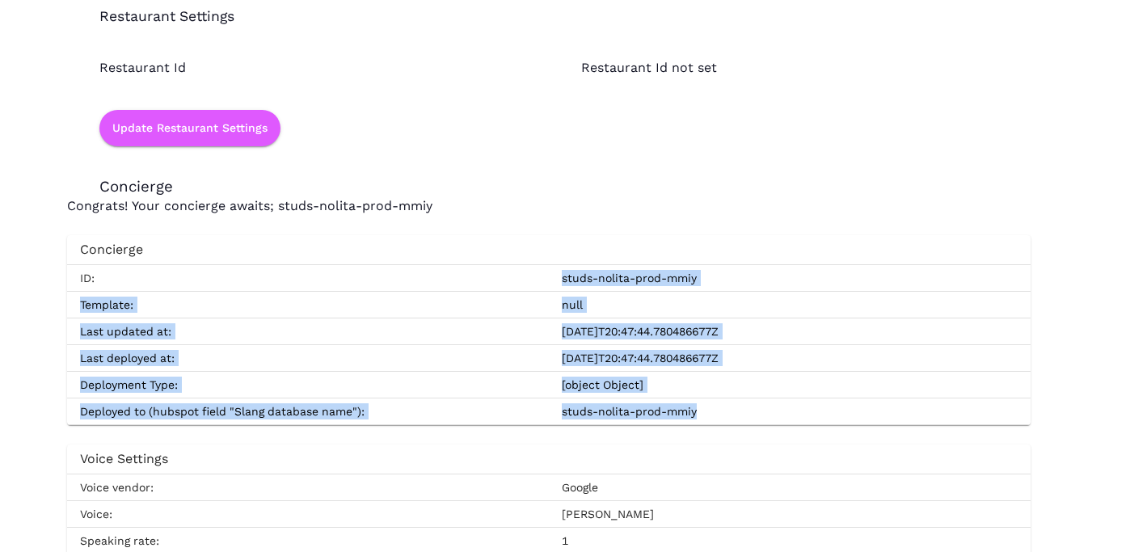
drag, startPoint x: 558, startPoint y: 277, endPoint x: 717, endPoint y: 410, distance: 207.3
click at [717, 410] on tbody "ID: studs-nolita-prod-mmiy Template: null Last updated at: [DATE]T20:47:44.7804…" at bounding box center [549, 344] width 964 height 160
click at [717, 410] on td "studs-nolita-prod-mmiy" at bounding box center [790, 412] width 482 height 27
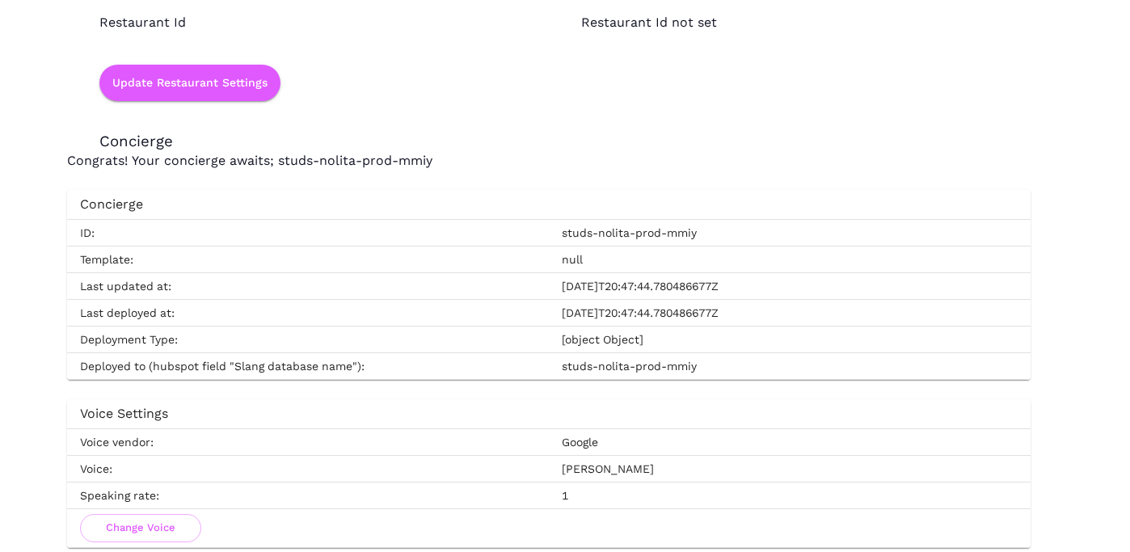
scroll to position [2586, 0]
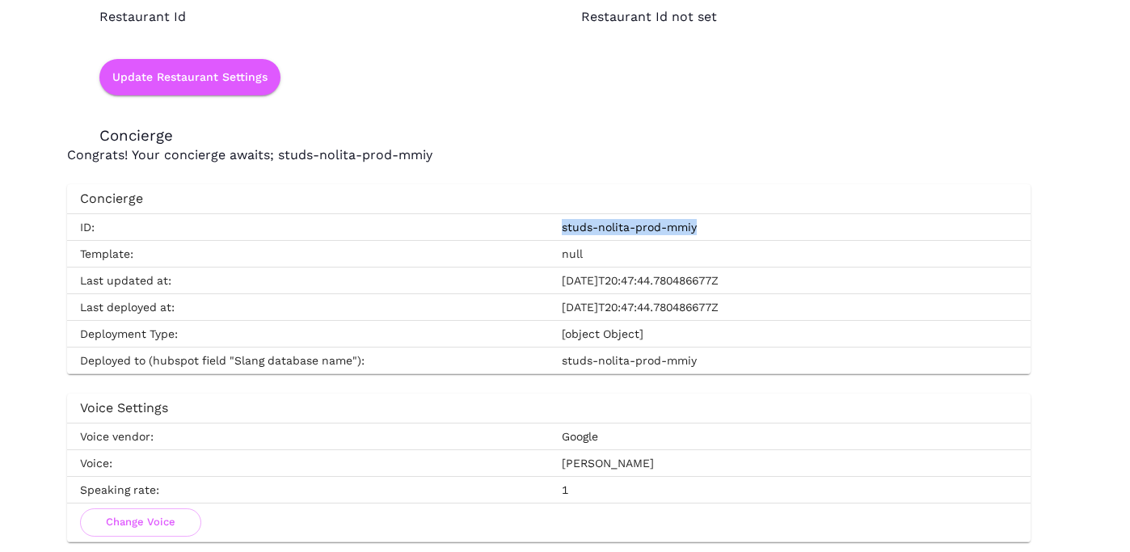
drag, startPoint x: 560, startPoint y: 226, endPoint x: 709, endPoint y: 227, distance: 148.8
click at [709, 227] on td "studs-nolita-prod-mmiy" at bounding box center [790, 226] width 482 height 27
drag, startPoint x: 571, startPoint y: 281, endPoint x: 754, endPoint y: 281, distance: 183.5
click at [754, 281] on td "[DATE]T20:47:44.780486677Z" at bounding box center [790, 280] width 482 height 27
drag, startPoint x: 754, startPoint y: 306, endPoint x: 564, endPoint y: 306, distance: 190.0
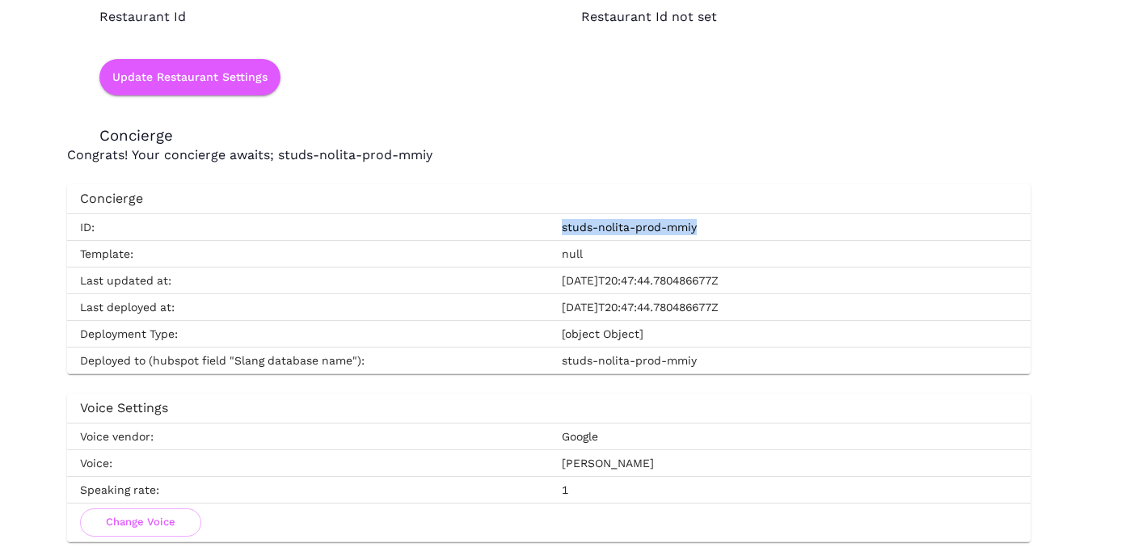
click at [564, 306] on td "[DATE]T20:47:44.780486677Z" at bounding box center [790, 307] width 482 height 27
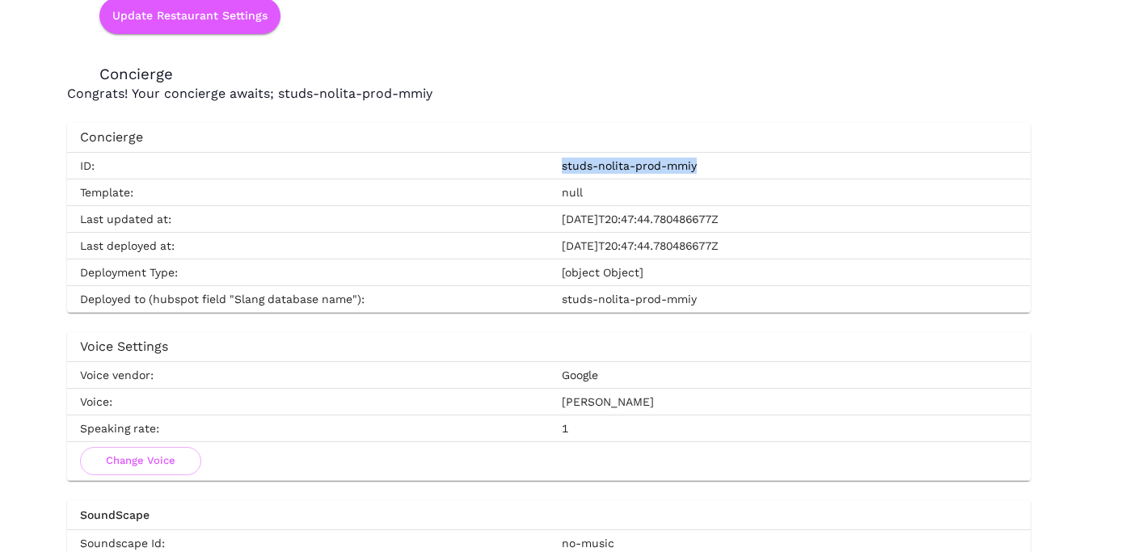
scroll to position [2659, 0]
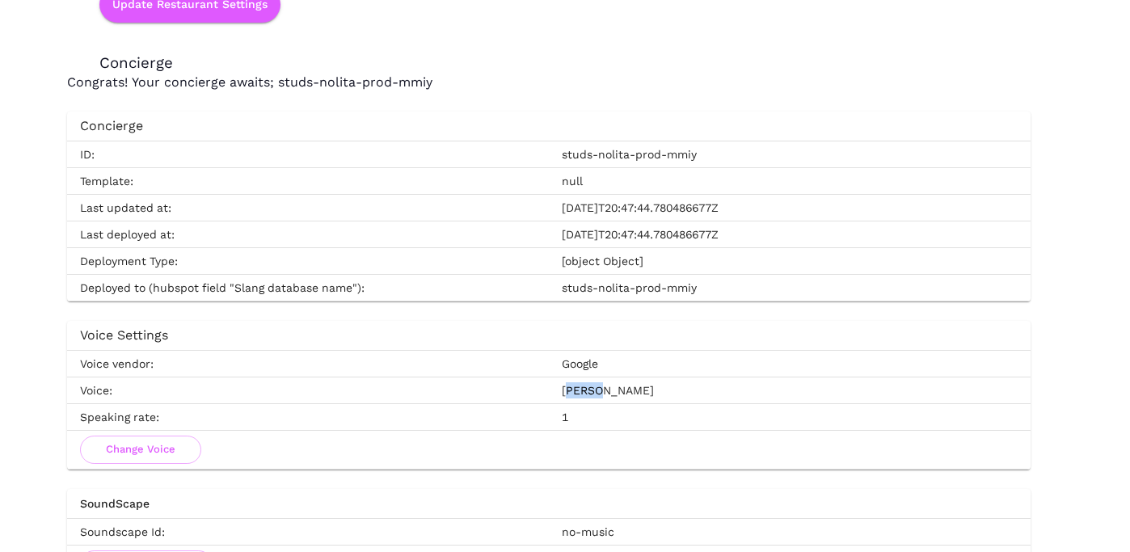
drag, startPoint x: 599, startPoint y: 391, endPoint x: 564, endPoint y: 387, distance: 34.9
click at [564, 387] on td "[PERSON_NAME]" at bounding box center [790, 391] width 482 height 27
drag, startPoint x: 555, startPoint y: 361, endPoint x: 611, endPoint y: 361, distance: 56.6
click at [610, 361] on td "Google" at bounding box center [790, 364] width 482 height 27
click at [574, 426] on td "1" at bounding box center [790, 417] width 482 height 27
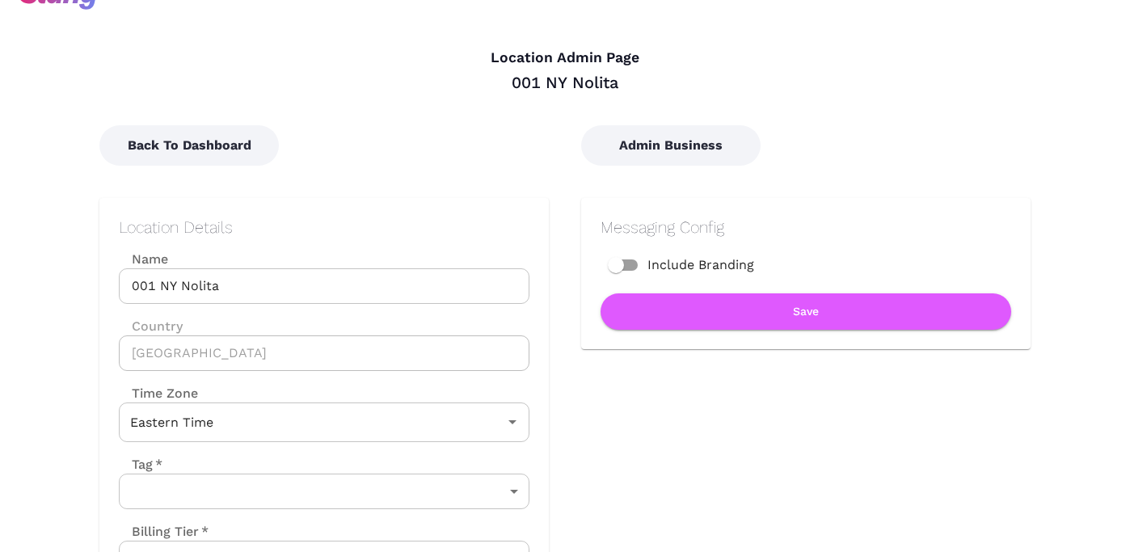
scroll to position [26, 0]
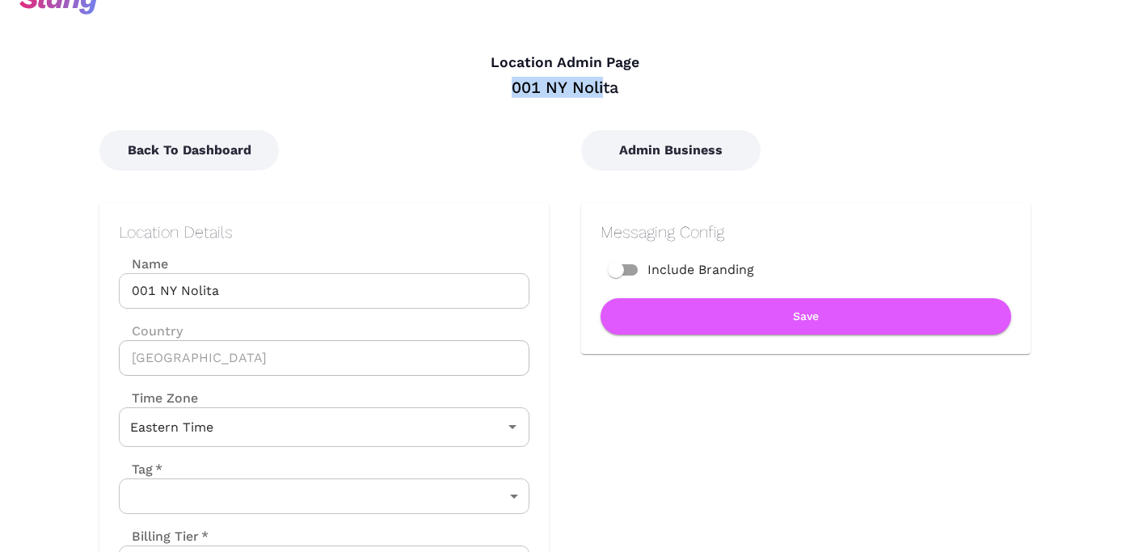
drag, startPoint x: 509, startPoint y: 88, endPoint x: 640, endPoint y: 88, distance: 131.0
click at [640, 88] on div "001 NY Nolita" at bounding box center [564, 87] width 931 height 21
click at [420, 143] on div "Back To Dashboard" at bounding box center [308, 134] width 482 height 73
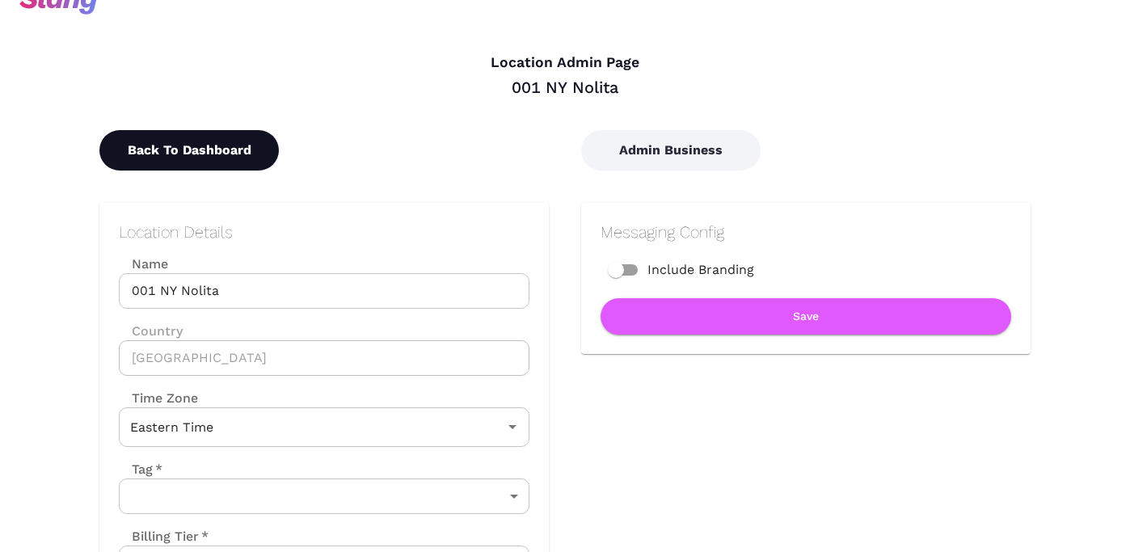
click at [234, 154] on button "Back To Dashboard" at bounding box center [189, 150] width 180 height 40
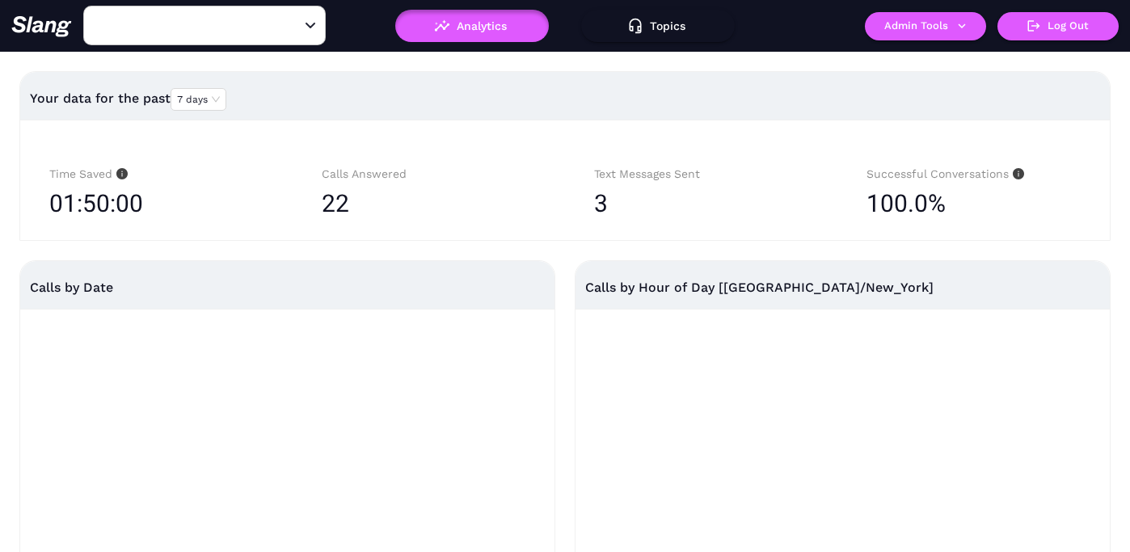
type input "001 NY Nolita"
click at [914, 27] on button "Admin Tools" at bounding box center [925, 26] width 121 height 28
